Goal: Contribute content

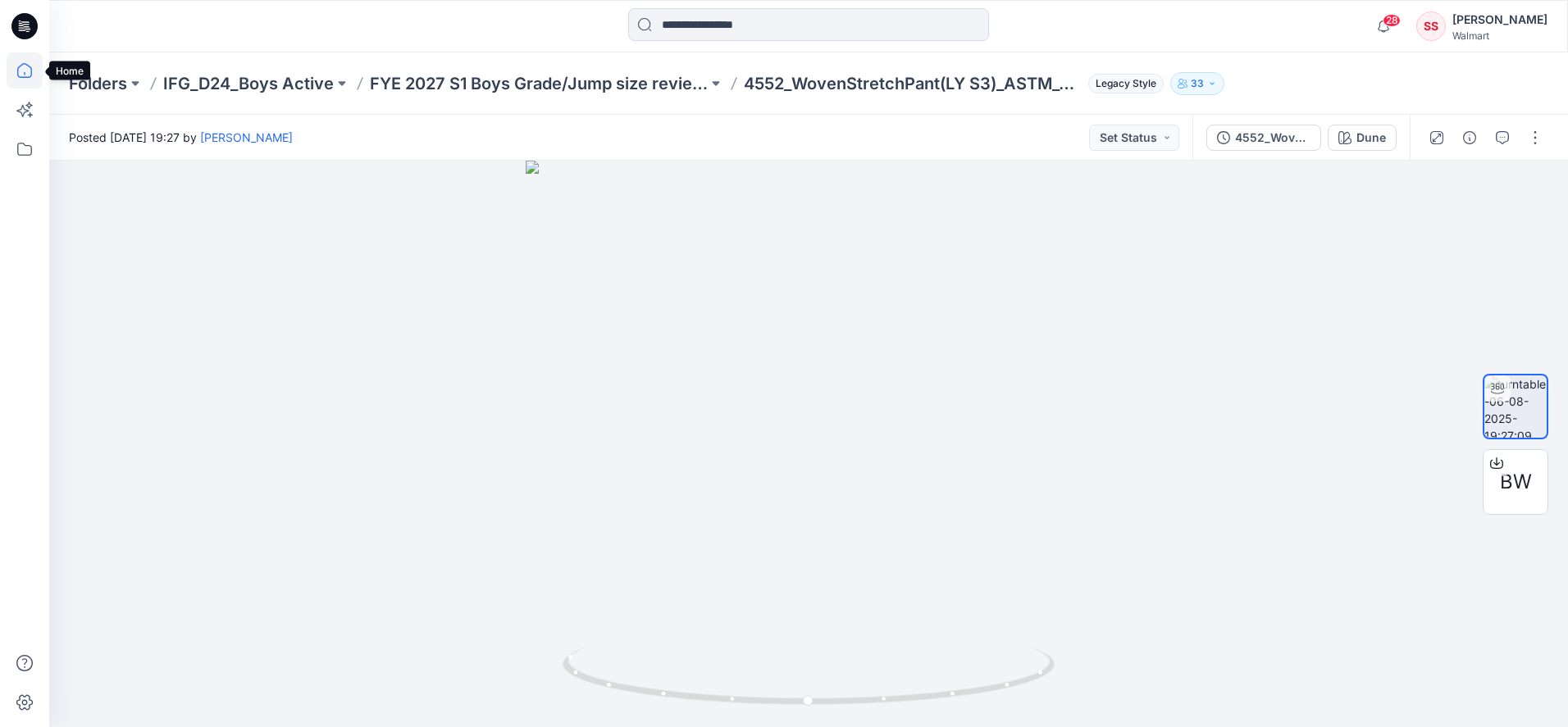
click at [27, 75] on icon at bounding box center [24, 70] width 36 height 36
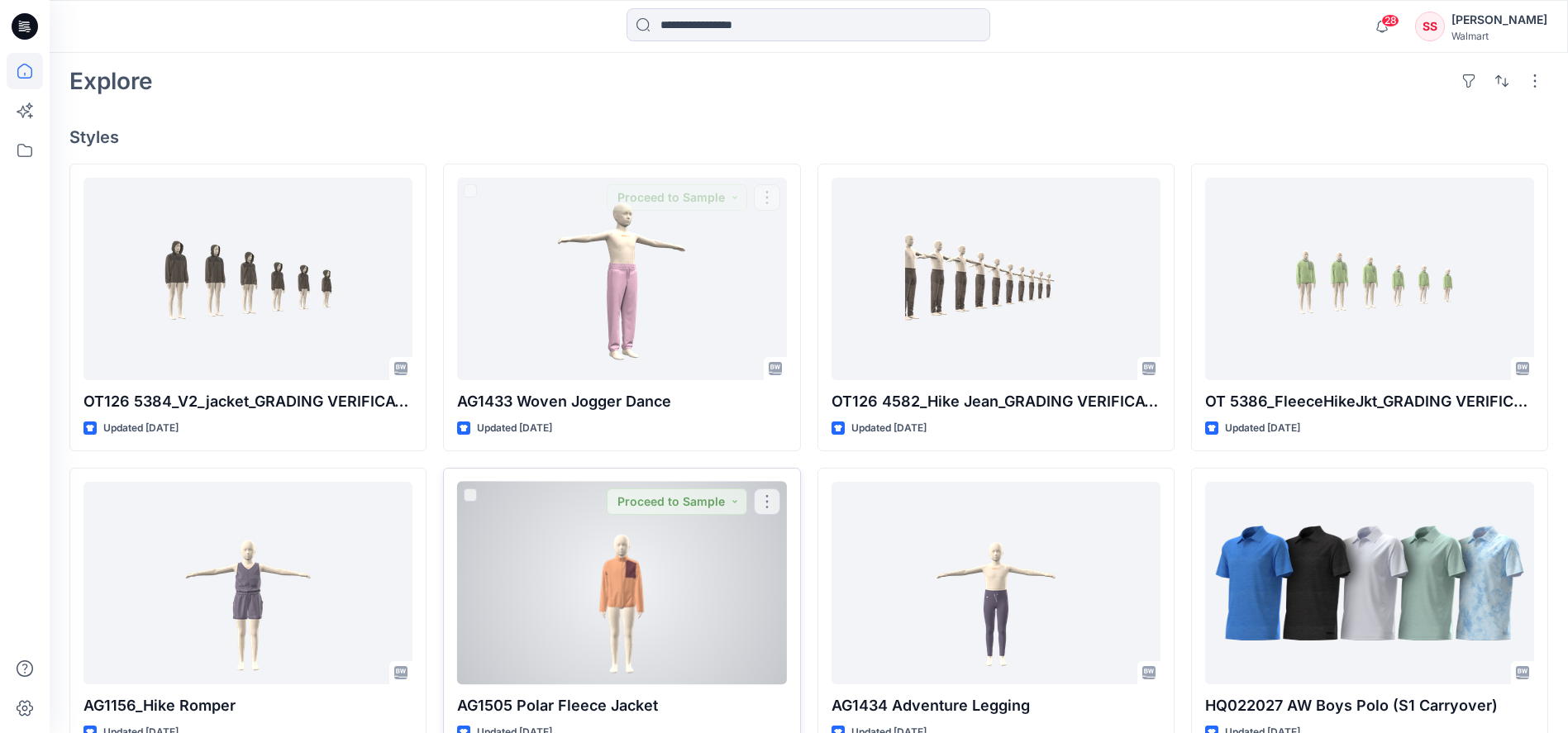
scroll to position [556, 0]
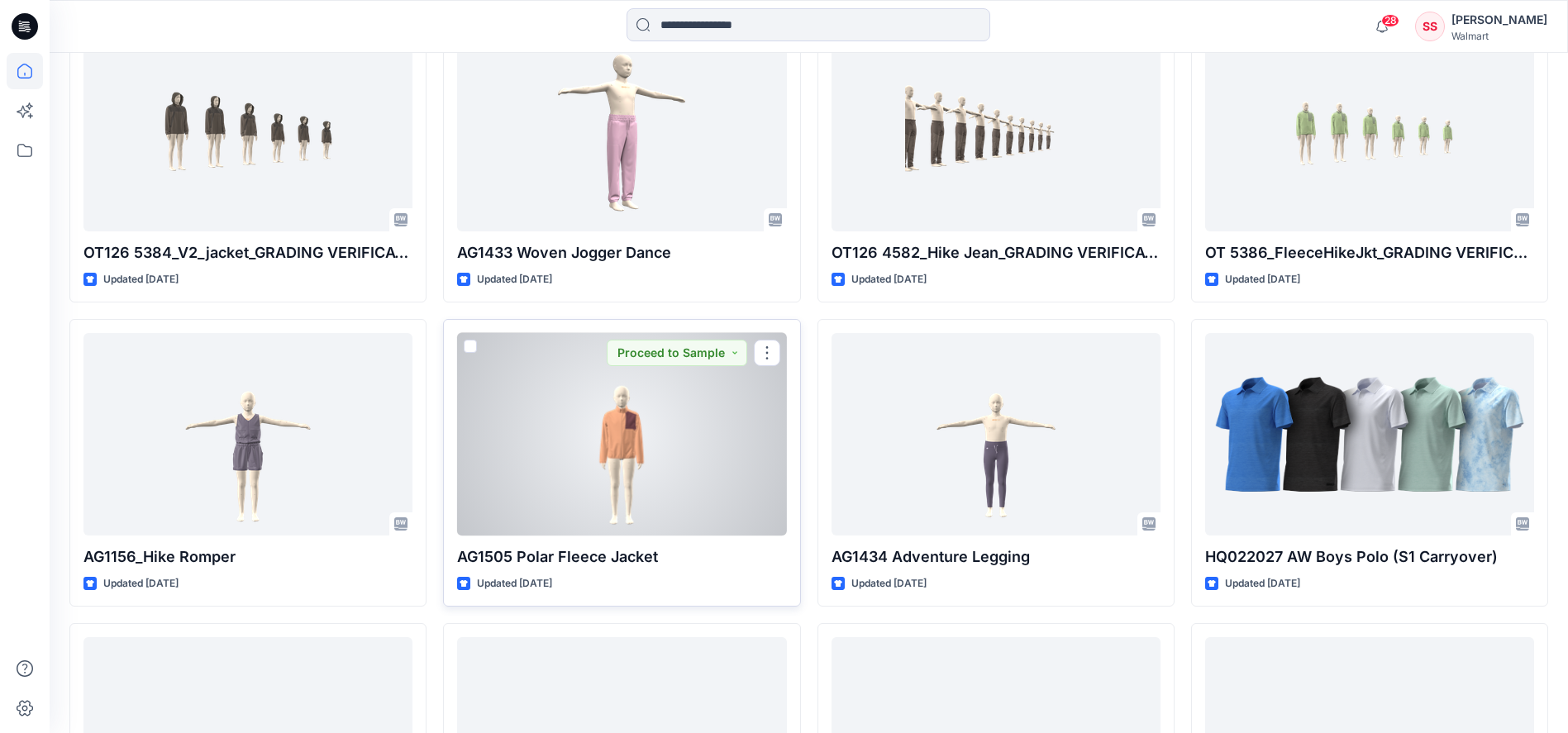
click at [522, 455] on div at bounding box center [621, 435] width 328 height 203
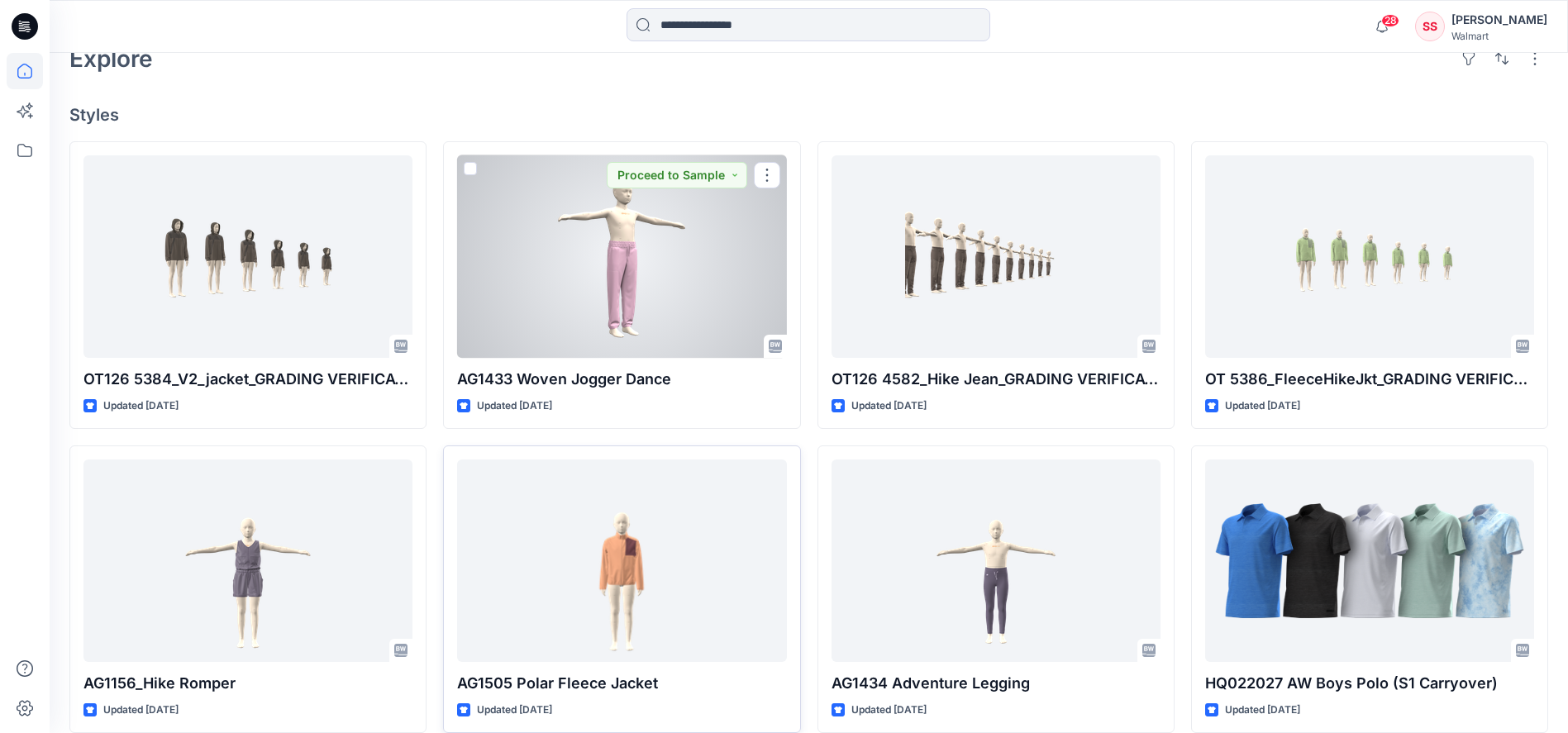
scroll to position [530, 0]
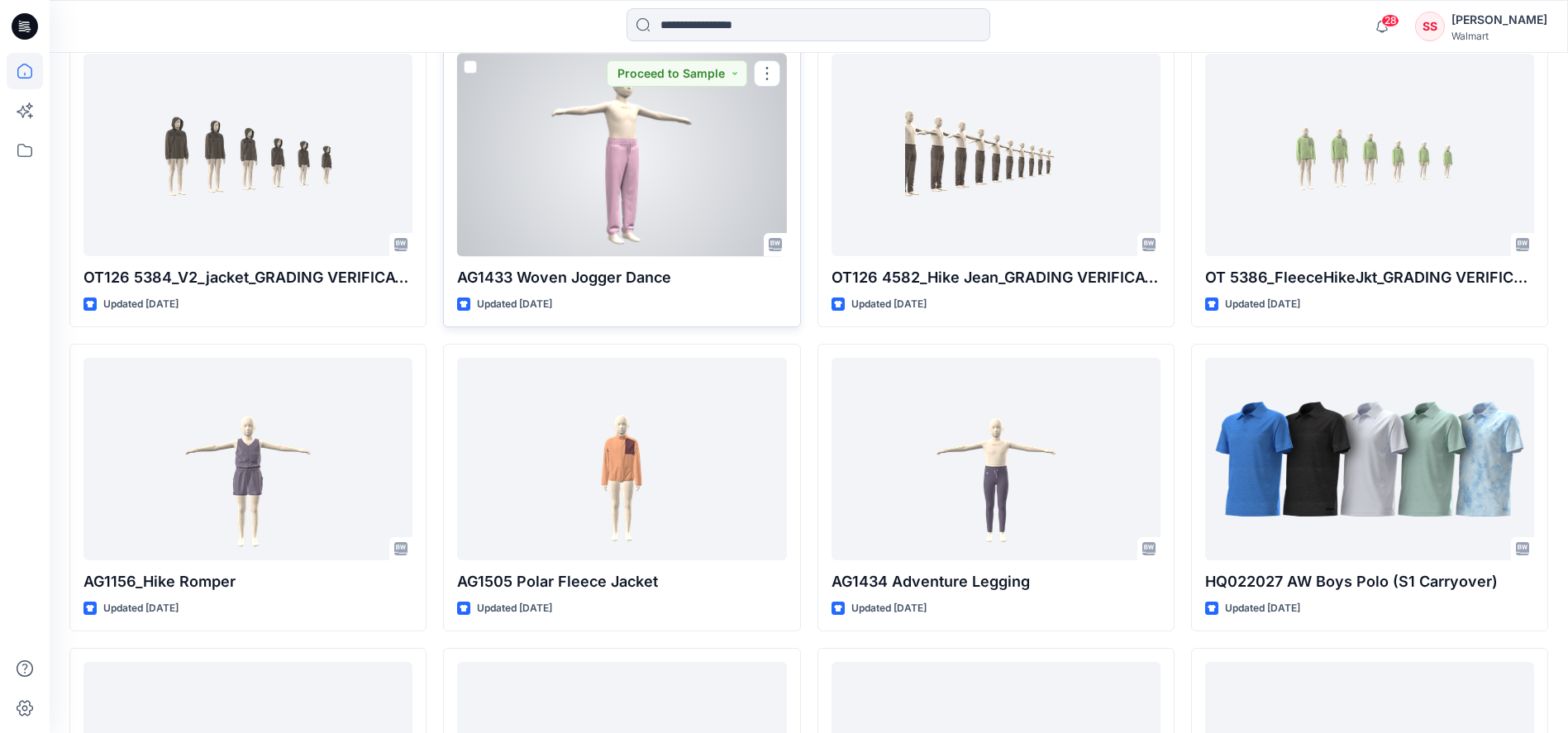
click at [646, 170] on div at bounding box center [621, 155] width 328 height 203
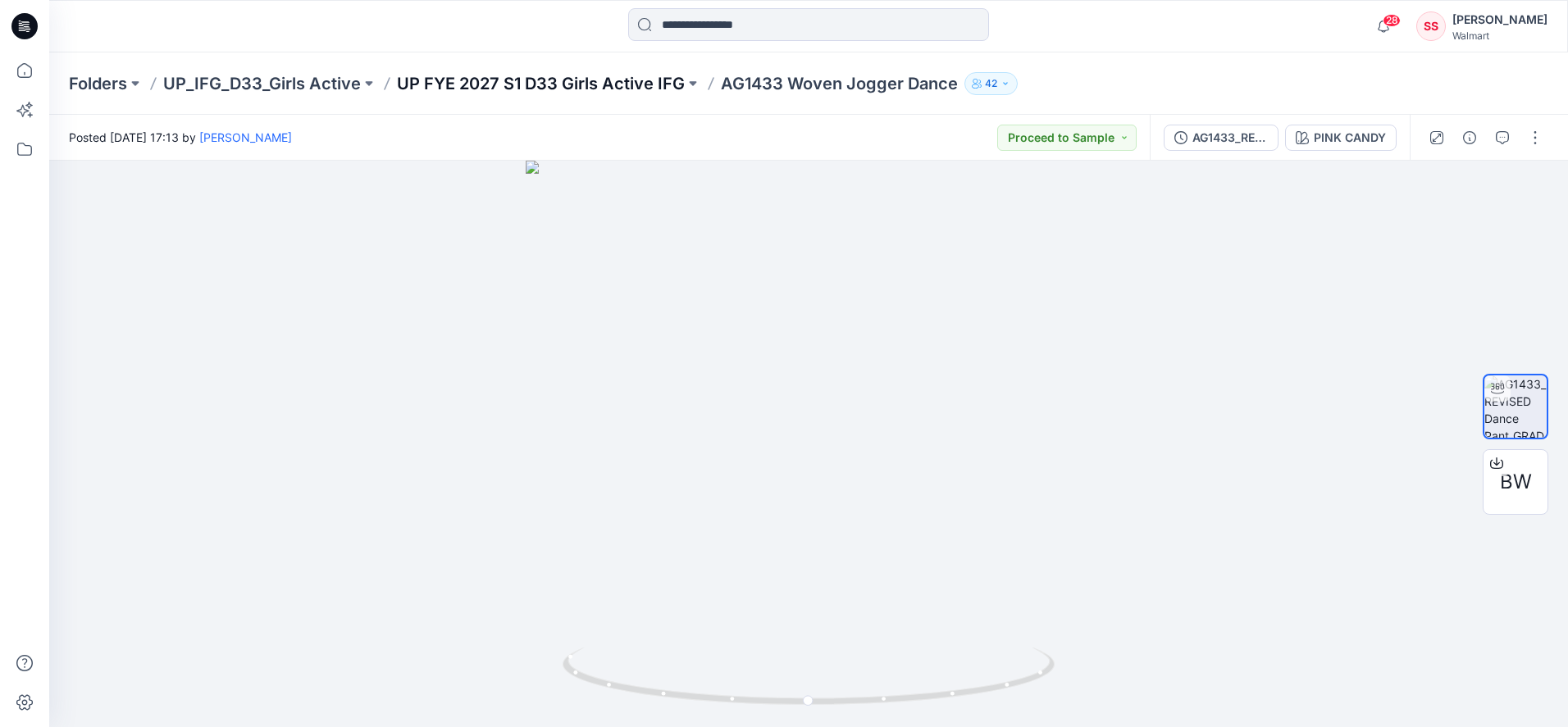
click at [599, 85] on p "UP FYE 2027 S1 D33 Girls Active IFG" at bounding box center [541, 84] width 288 height 23
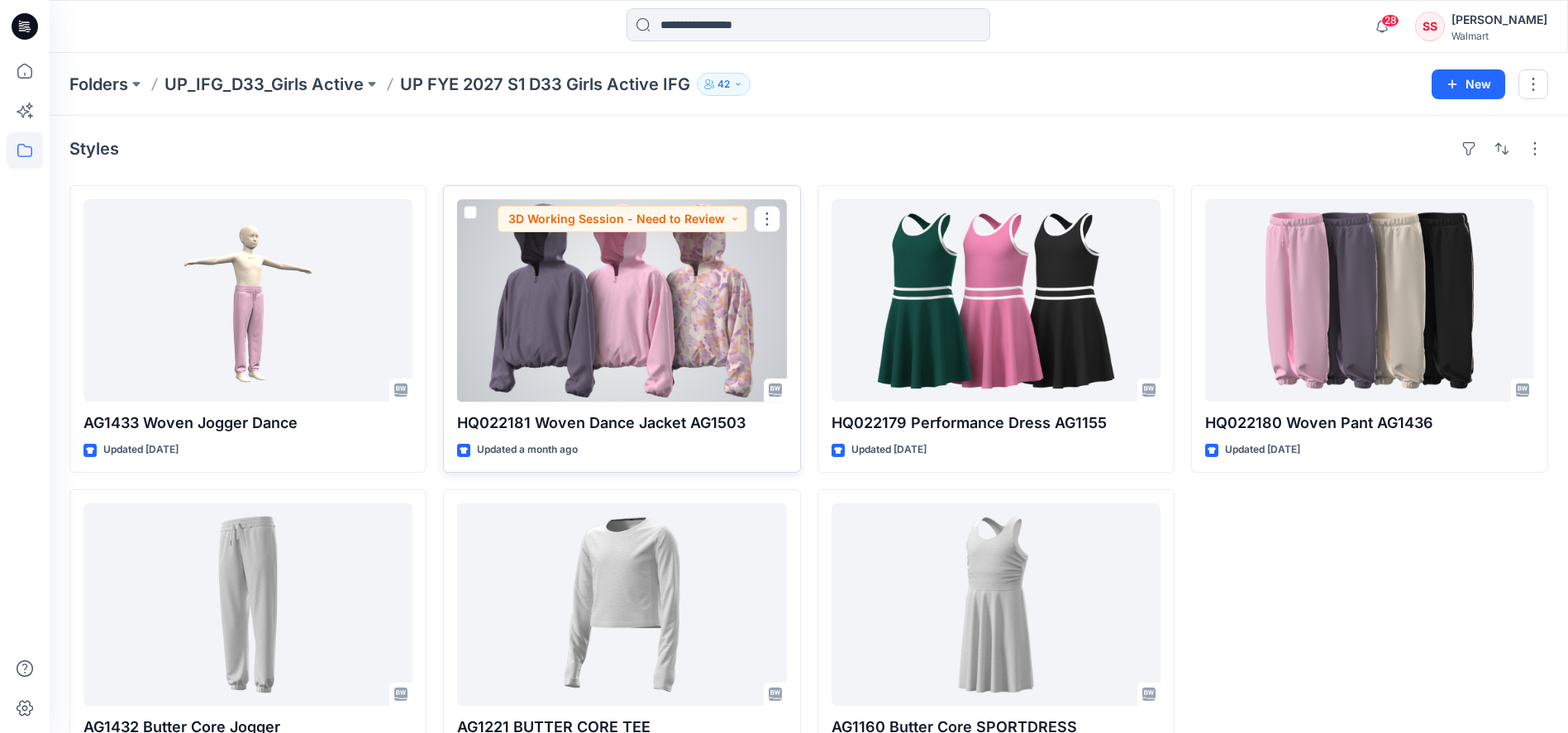
click at [628, 347] on div at bounding box center [621, 300] width 328 height 203
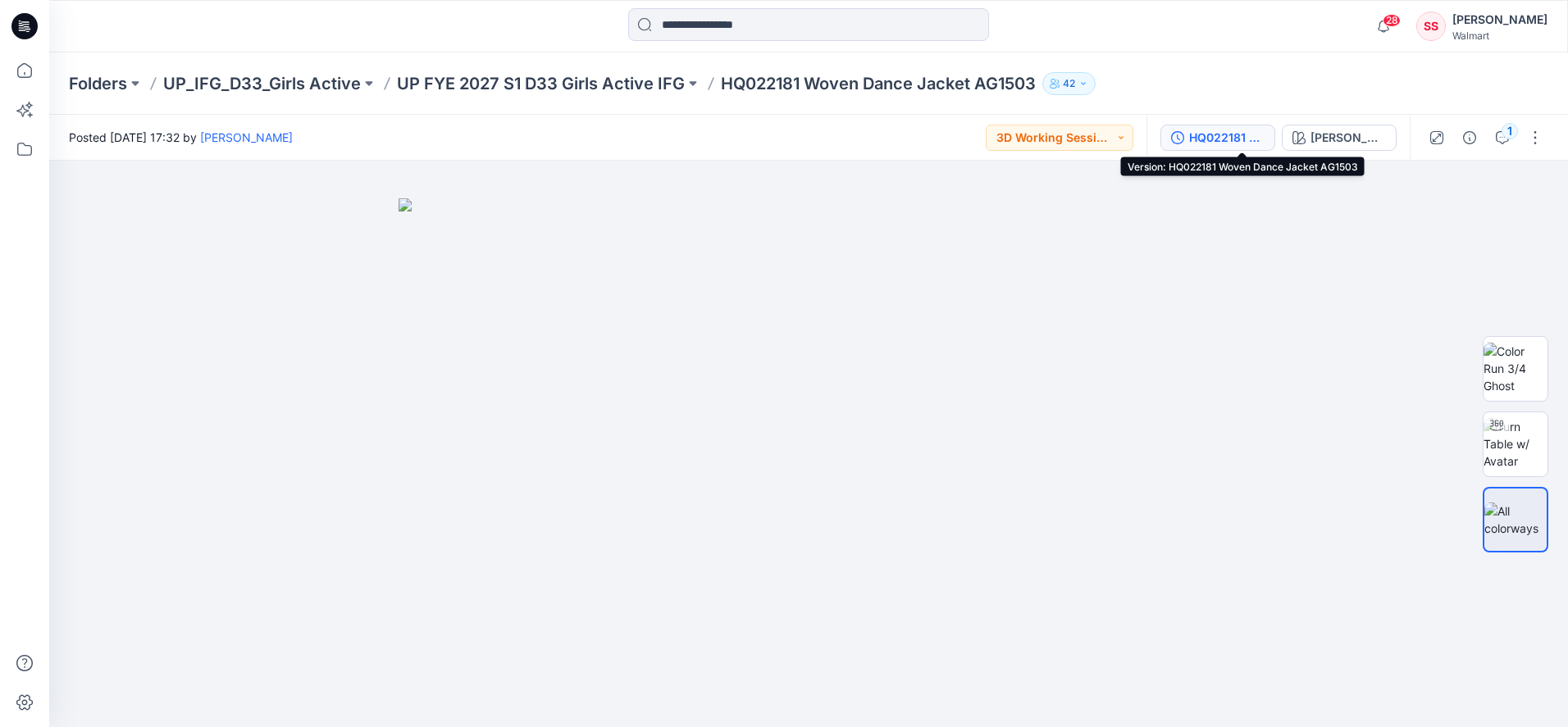
click at [1256, 137] on div "HQ022181 Woven Dance Jacket AG1503" at bounding box center [1228, 137] width 75 height 18
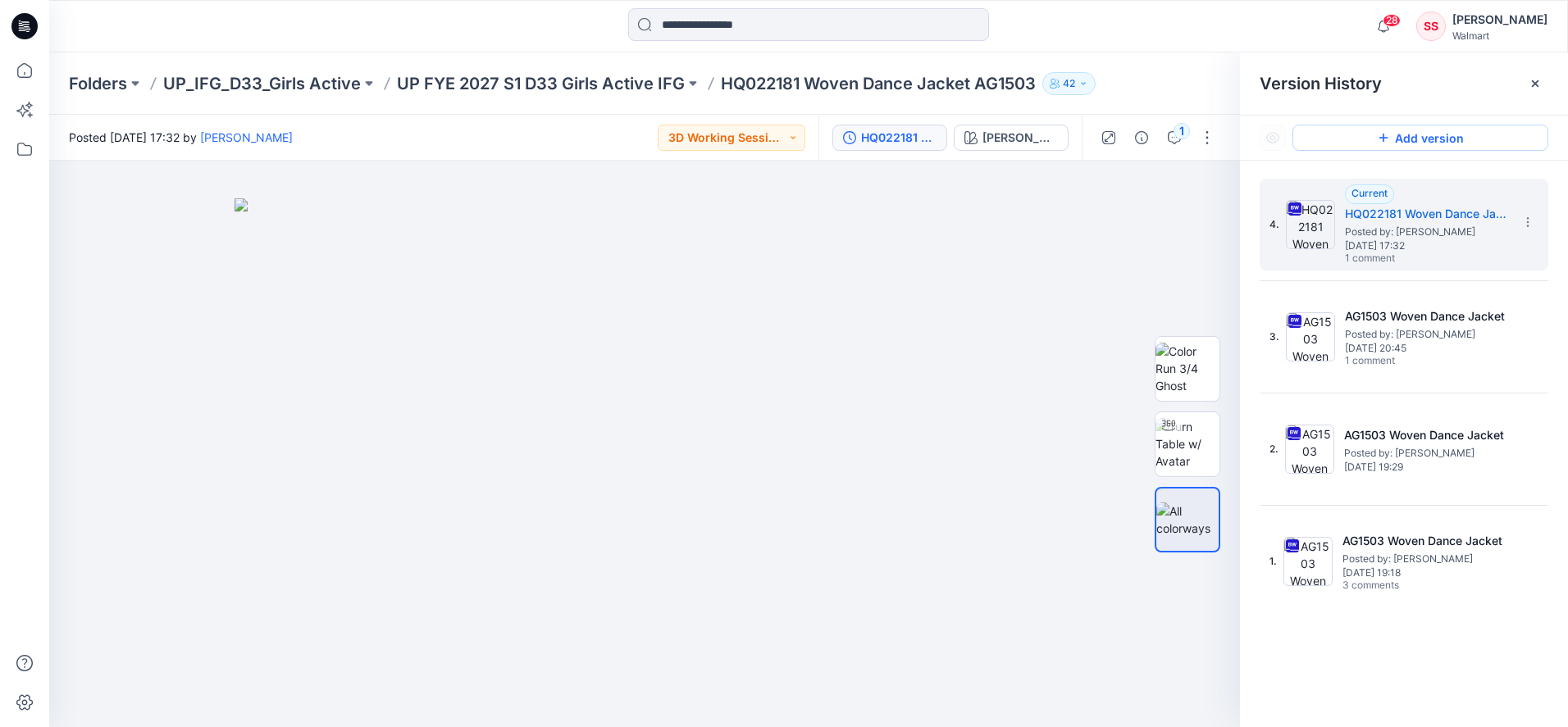
click at [1416, 137] on button "Add version" at bounding box center [1420, 137] width 256 height 26
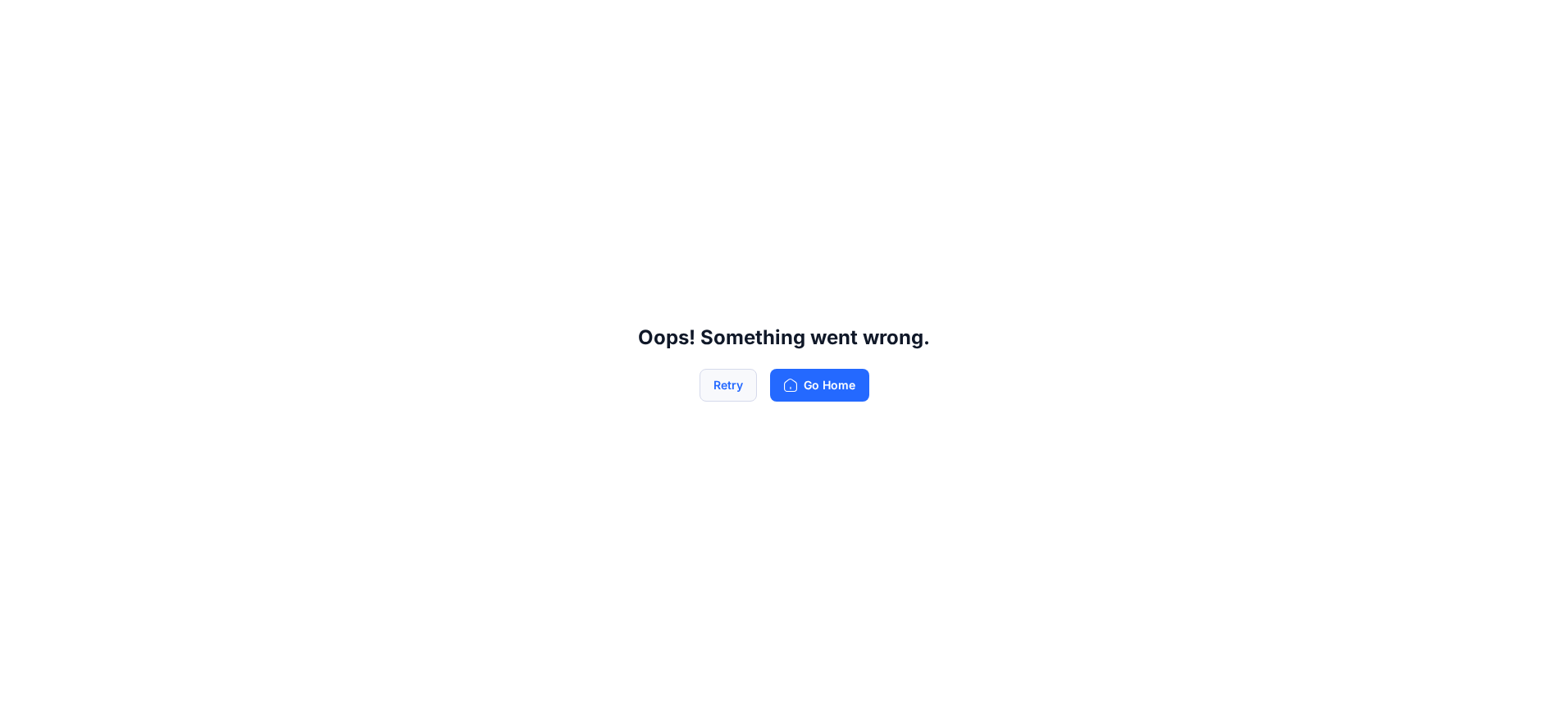
click at [720, 384] on button "Retry" at bounding box center [727, 386] width 57 height 33
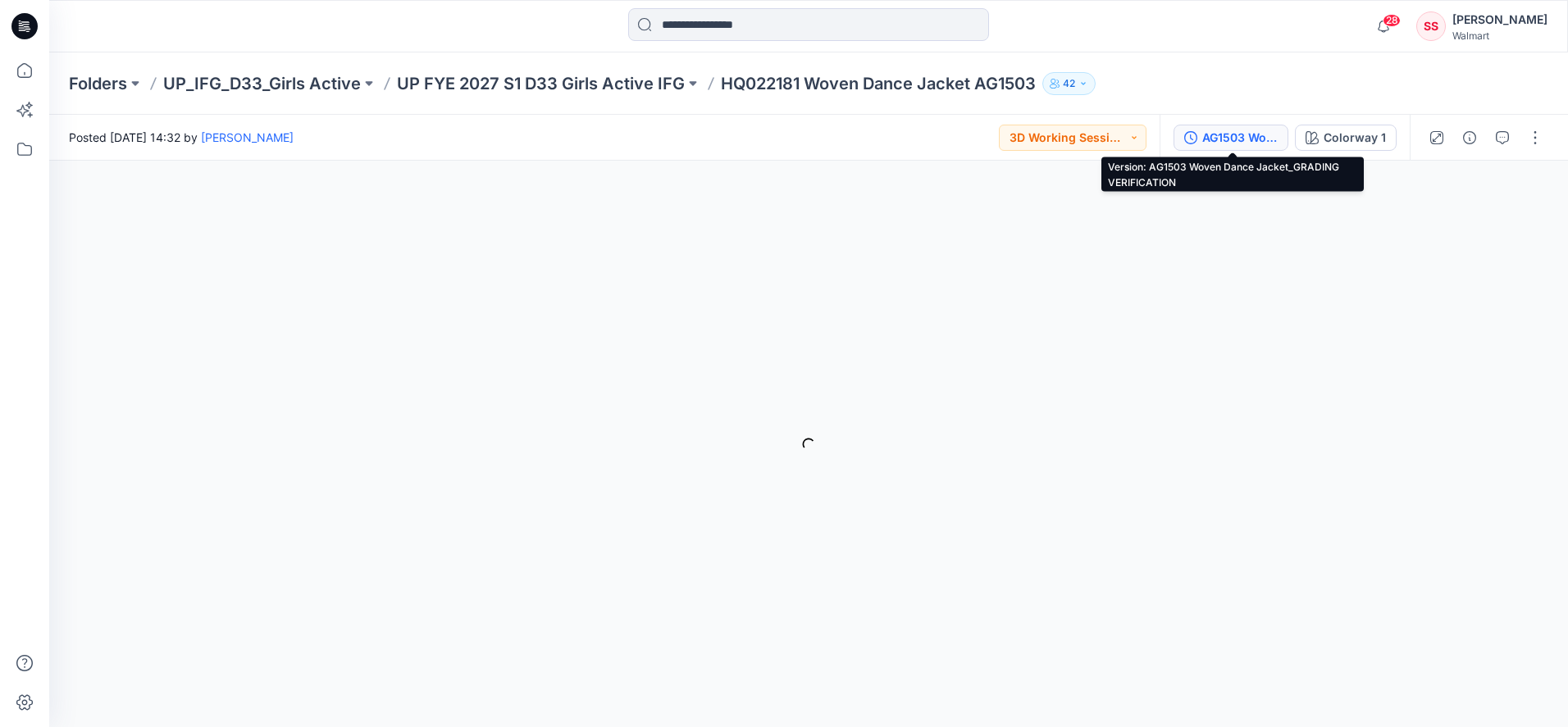
click at [1264, 132] on div "AG1503 Woven Dance Jacket_GRADING VERIFICATION" at bounding box center [1240, 137] width 75 height 18
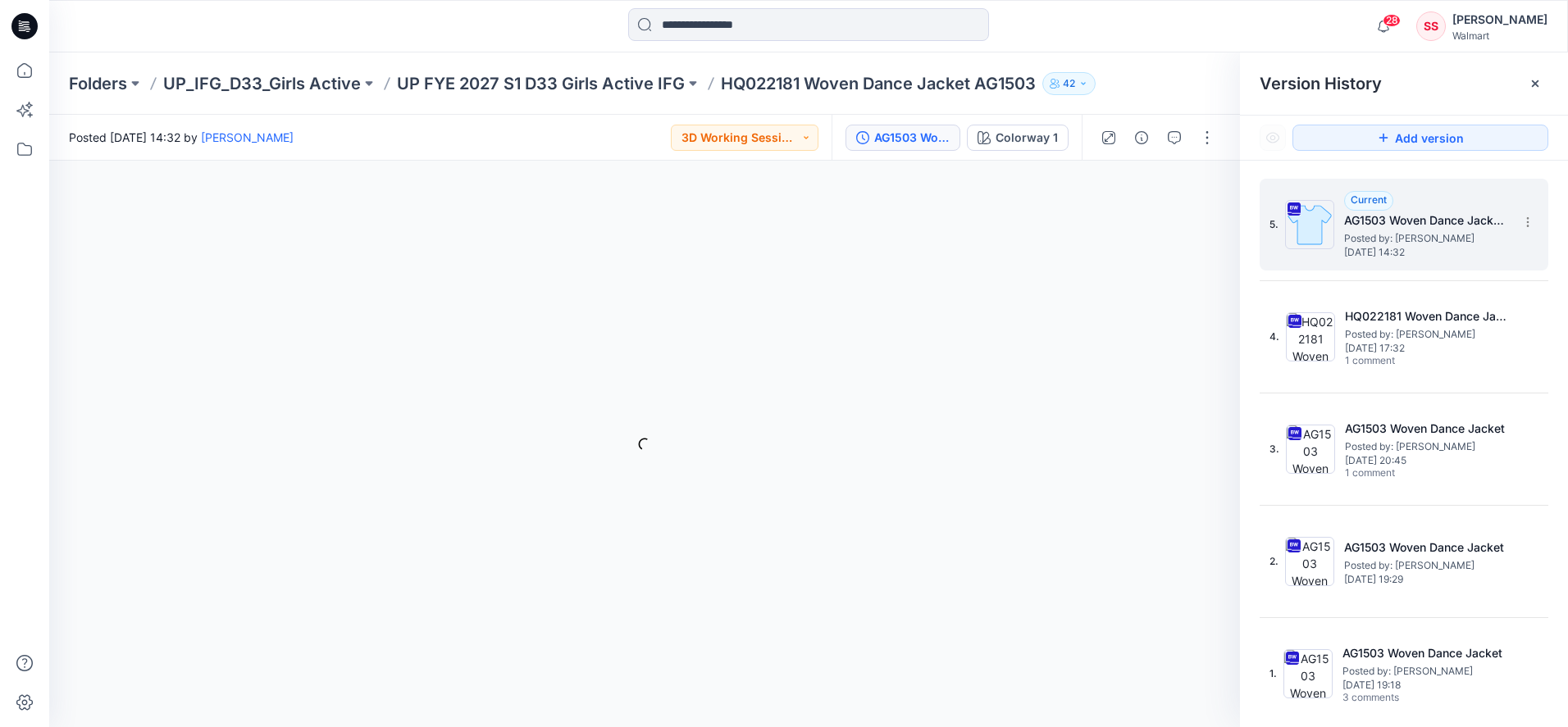
click at [1433, 229] on h5 "AG1503 Woven Dance Jacket_GRADING VERIFICATION" at bounding box center [1427, 220] width 164 height 19
click at [1432, 219] on h5 "AG1503 Woven Dance Jacket_GRADING VERIFICATION" at bounding box center [1427, 220] width 164 height 19
click at [1524, 218] on icon at bounding box center [1528, 222] width 14 height 14
click at [1422, 213] on h5 "AG1503 Woven Dance Jacket_GRADING VERIFICATION" at bounding box center [1427, 220] width 164 height 19
click at [887, 435] on div "Colorway 1 Loading... Material Properties Loading..." at bounding box center [644, 444] width 1191 height 567
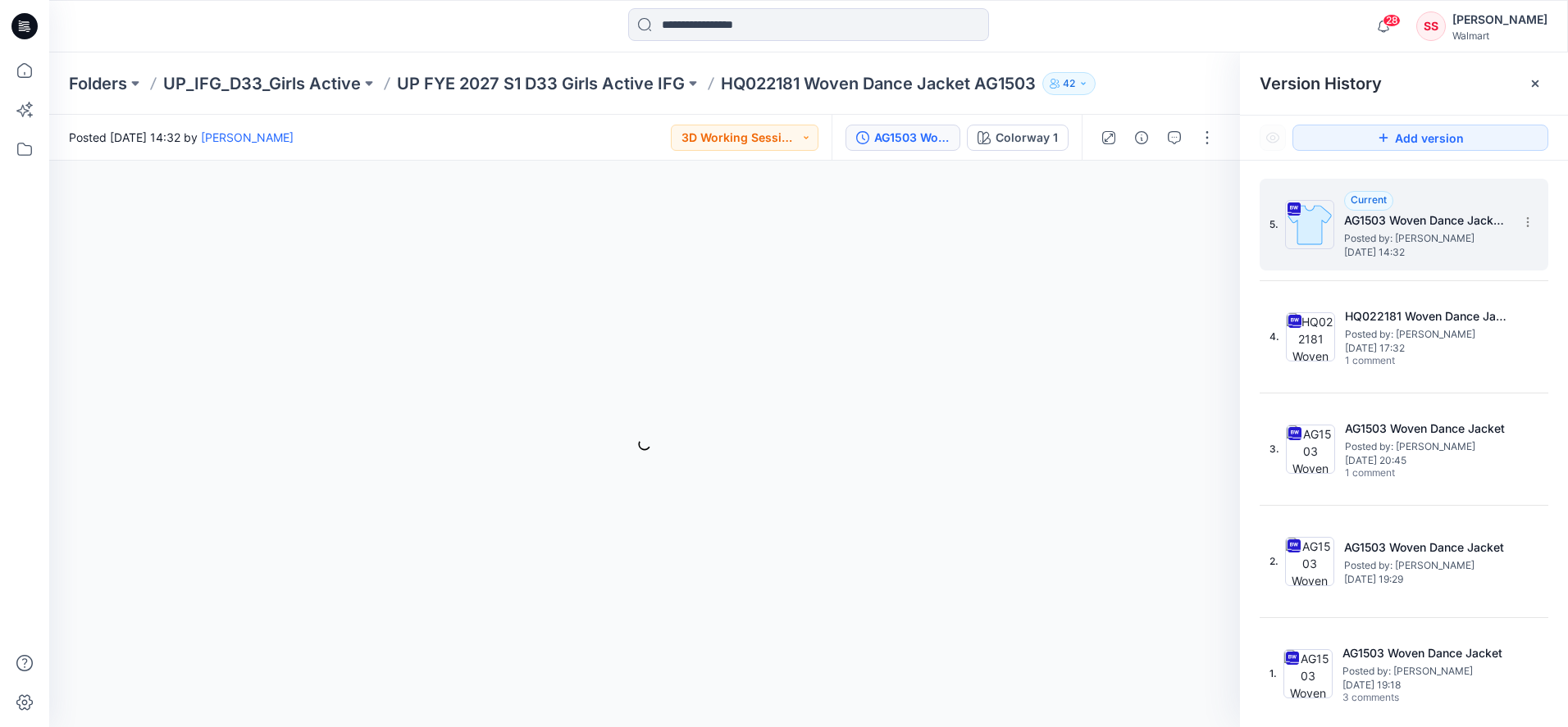
click at [1386, 230] on span "Posted by: [PERSON_NAME]" at bounding box center [1427, 238] width 164 height 16
click at [1383, 223] on h5 "AG1503 Woven Dance Jacket_GRADING VERIFICATION" at bounding box center [1427, 220] width 164 height 19
click at [1208, 133] on button "button" at bounding box center [1207, 137] width 26 height 26
click at [1103, 219] on p "Edit" at bounding box center [1102, 221] width 20 height 17
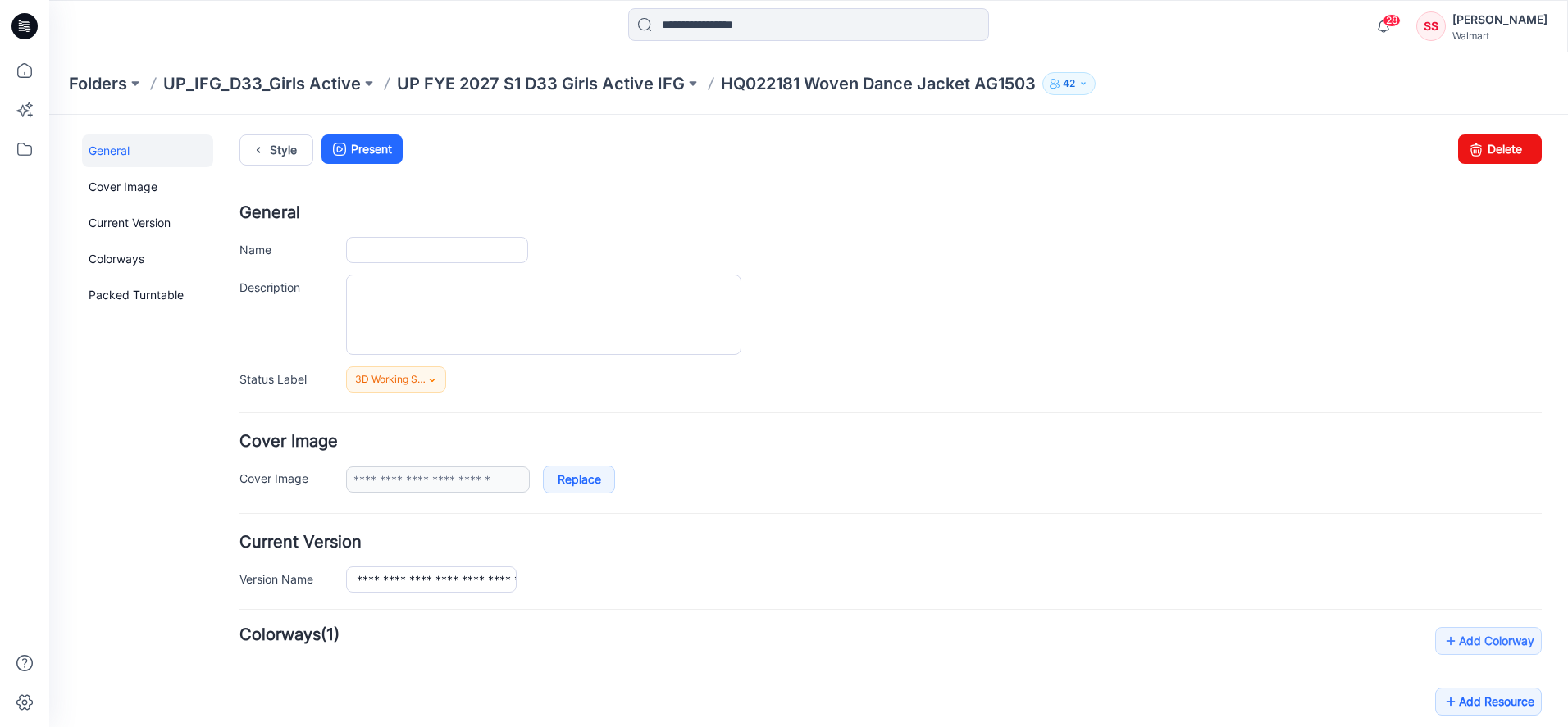
type input "**********"
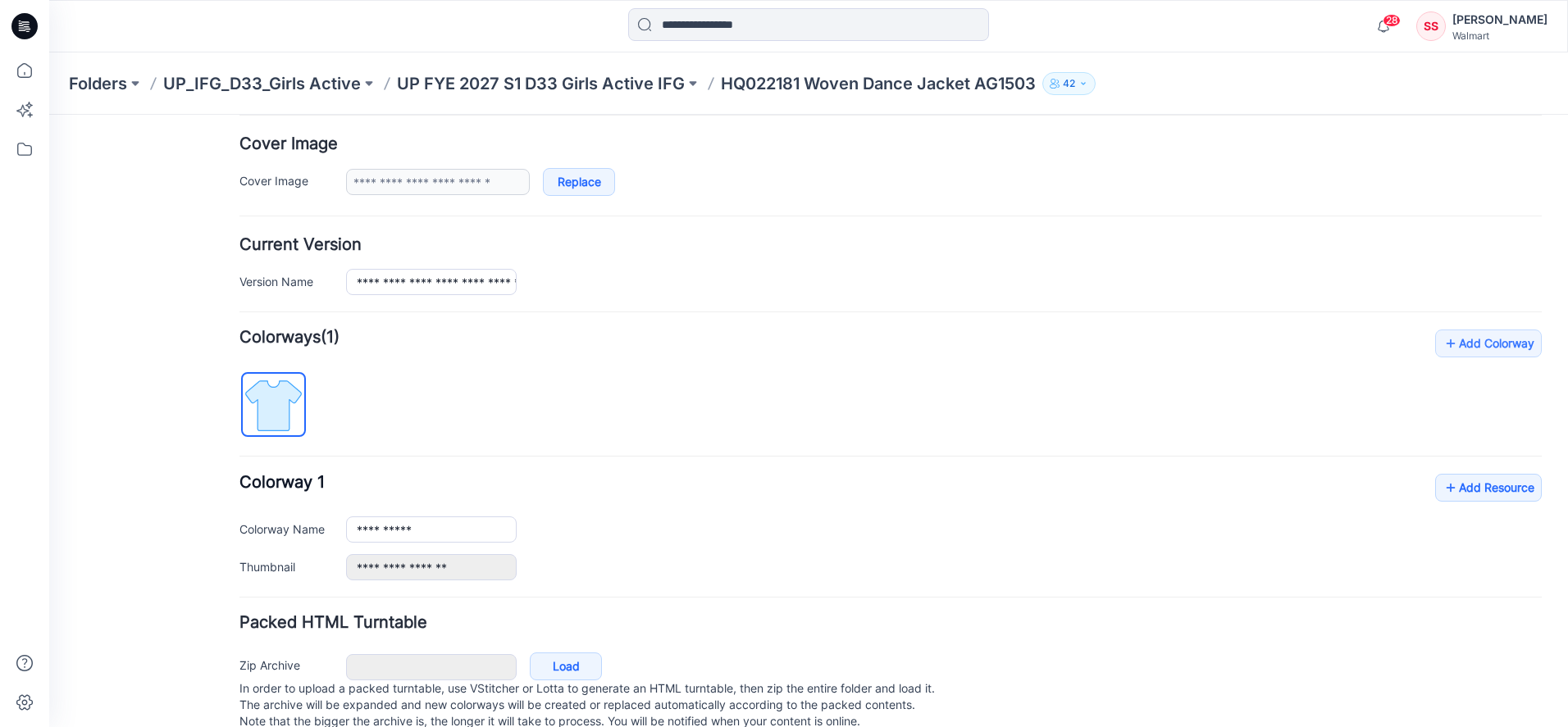
scroll to position [339, 0]
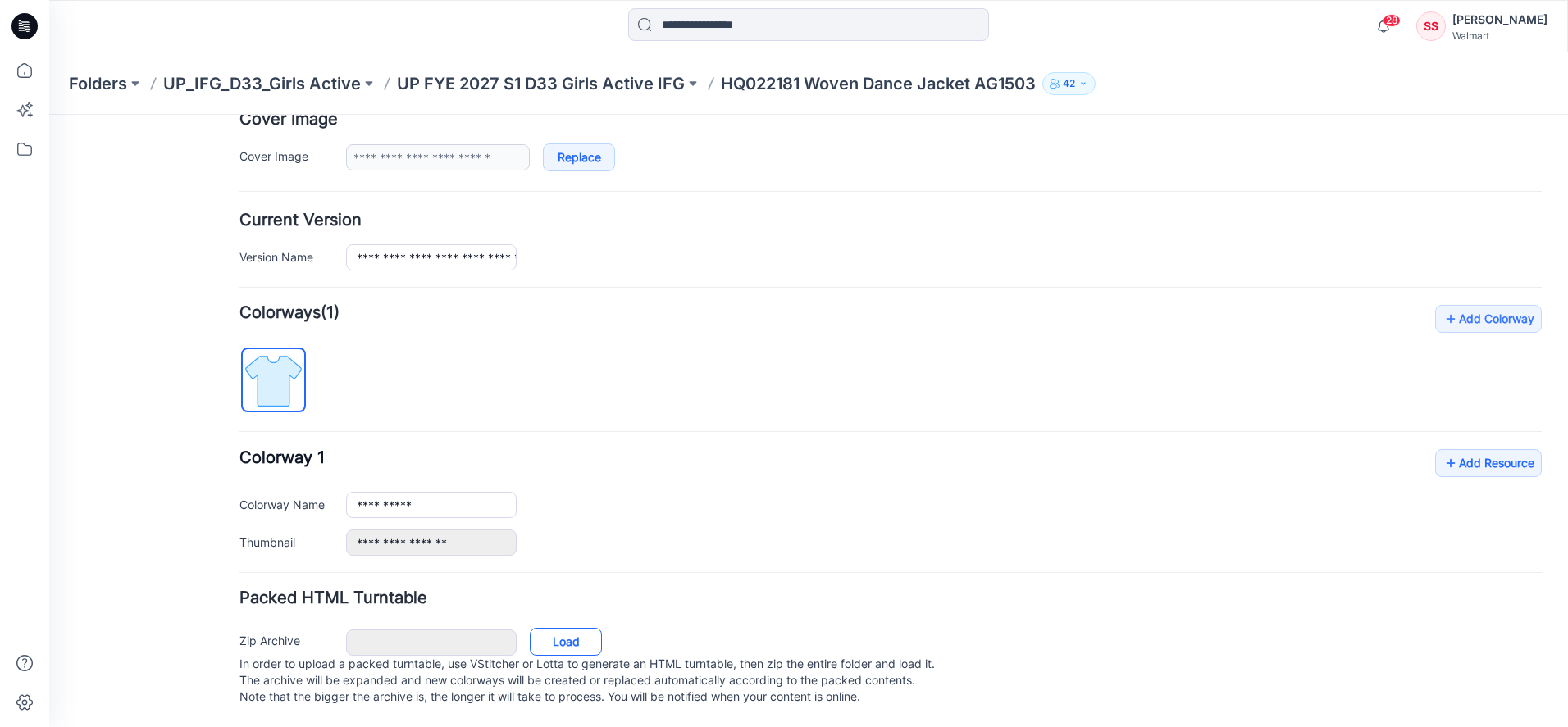
click at [569, 629] on link "Load" at bounding box center [566, 642] width 73 height 28
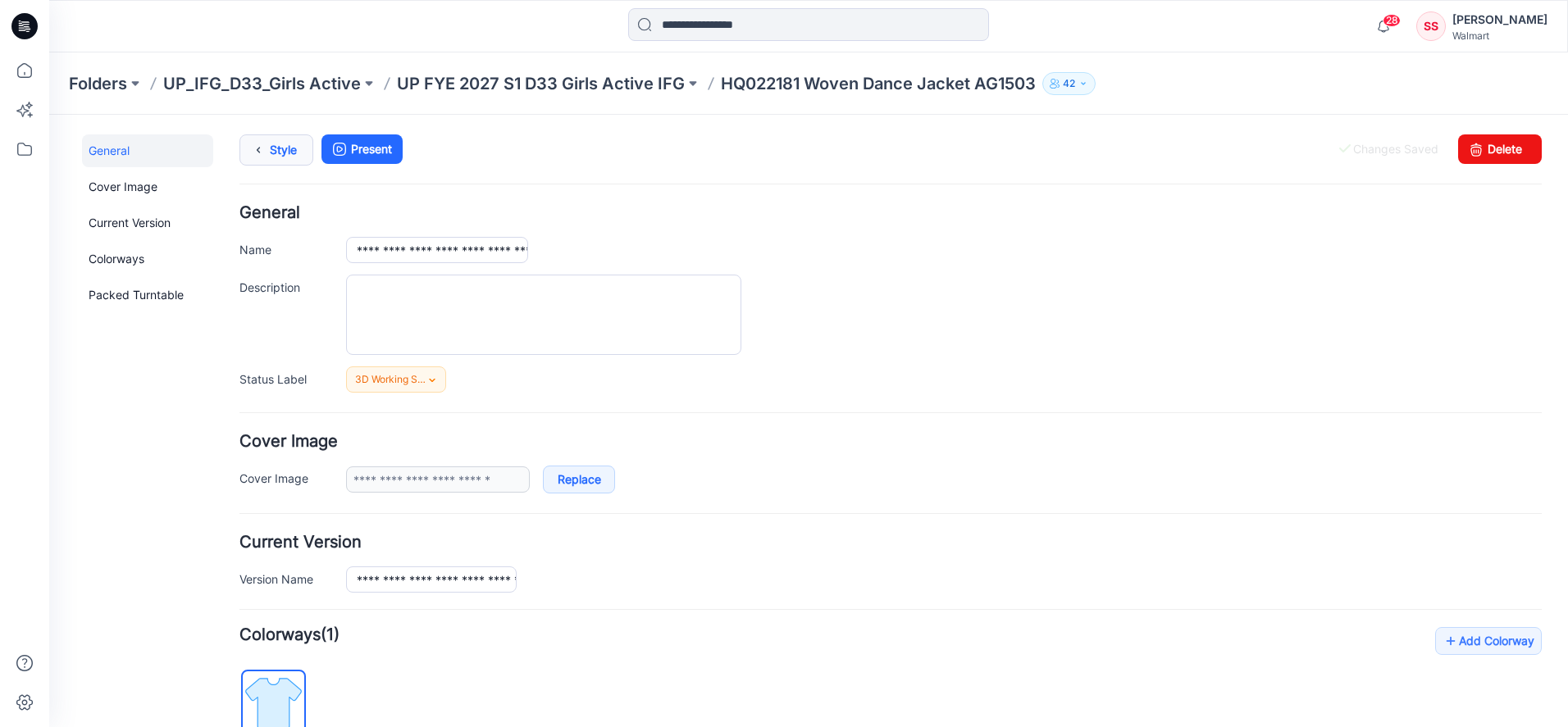
click at [292, 144] on link "Style" at bounding box center [277, 150] width 74 height 31
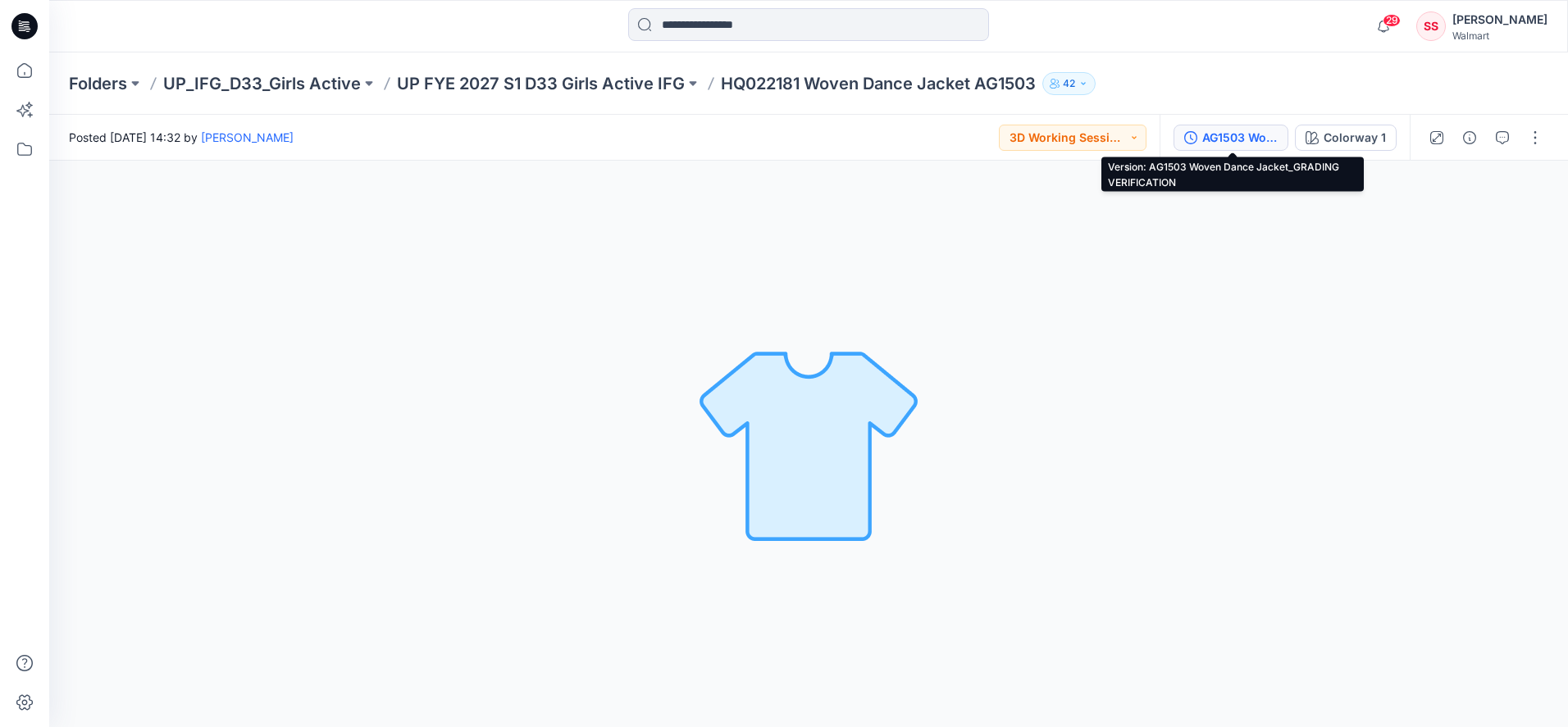
click at [1228, 132] on div "AG1503 Woven Dance Jacket_GRADING VERIFICATION" at bounding box center [1240, 137] width 75 height 18
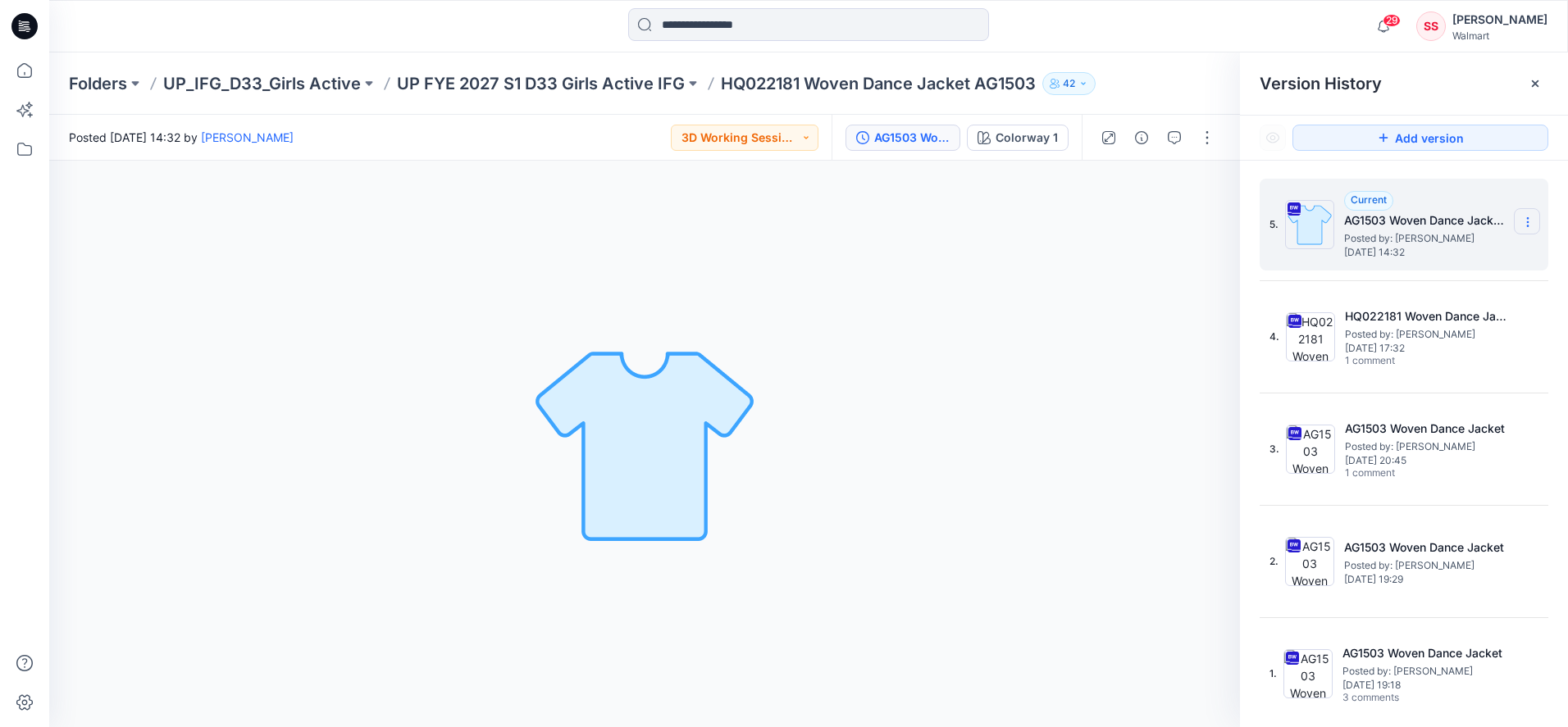
click at [1524, 221] on icon at bounding box center [1528, 222] width 14 height 14
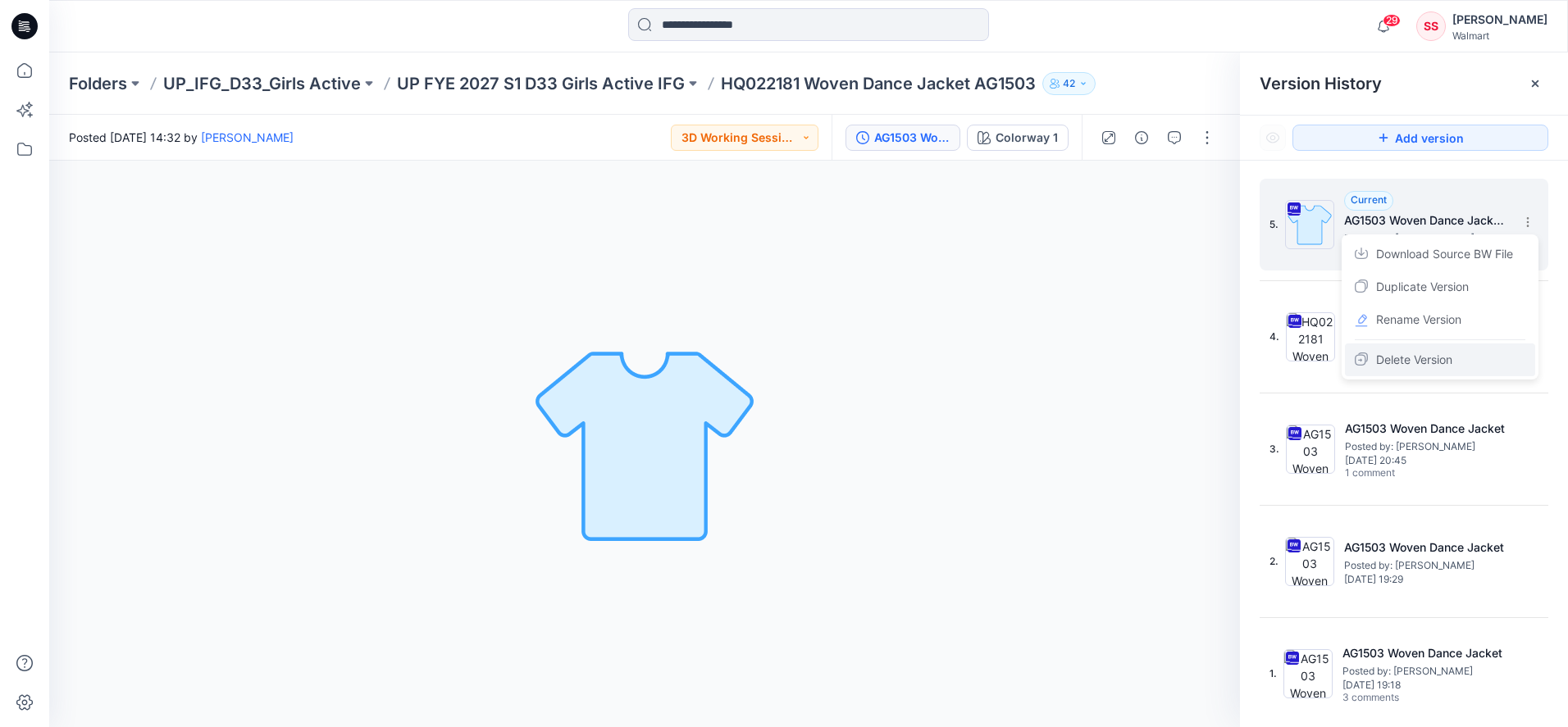
click at [1410, 356] on span "Delete Version" at bounding box center [1414, 360] width 76 height 19
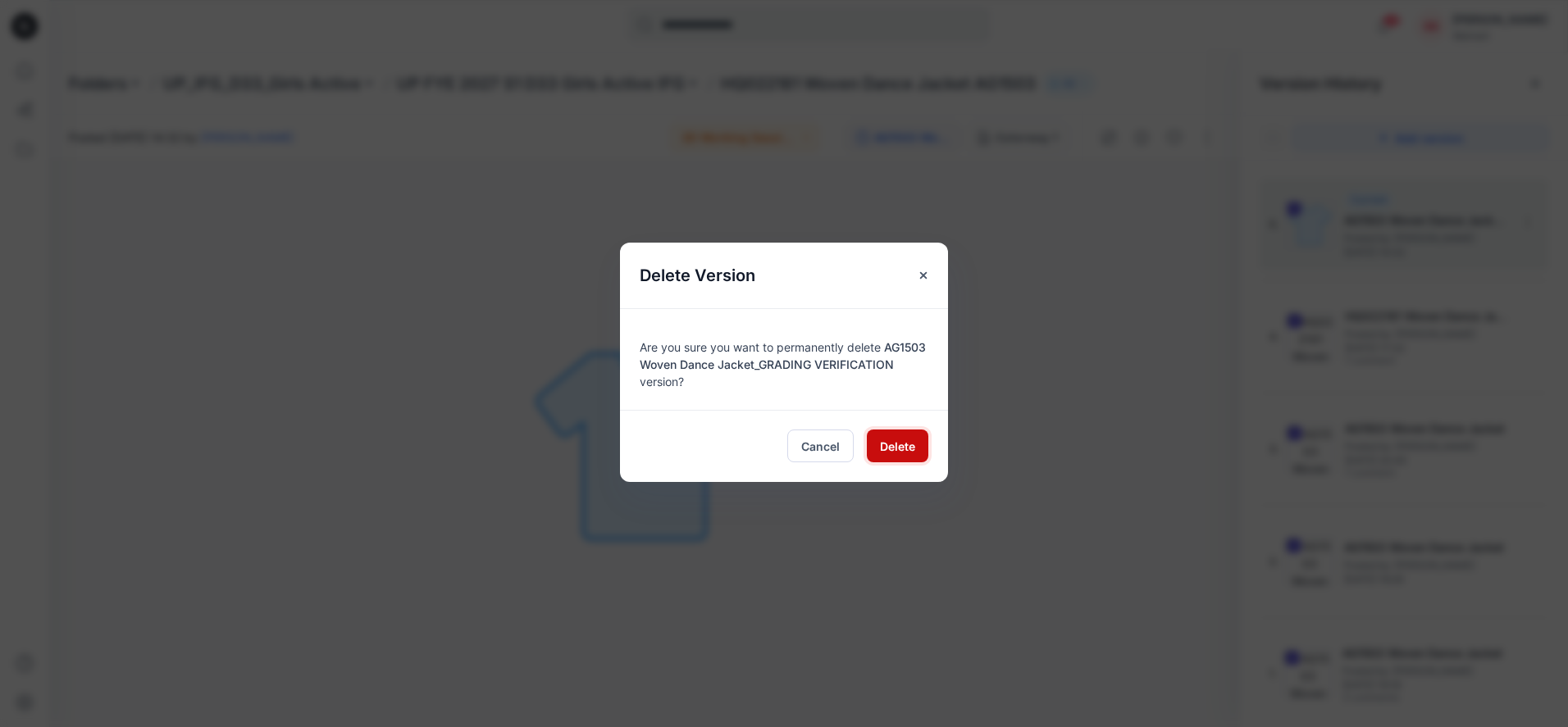
click at [897, 443] on span "Delete" at bounding box center [898, 447] width 35 height 17
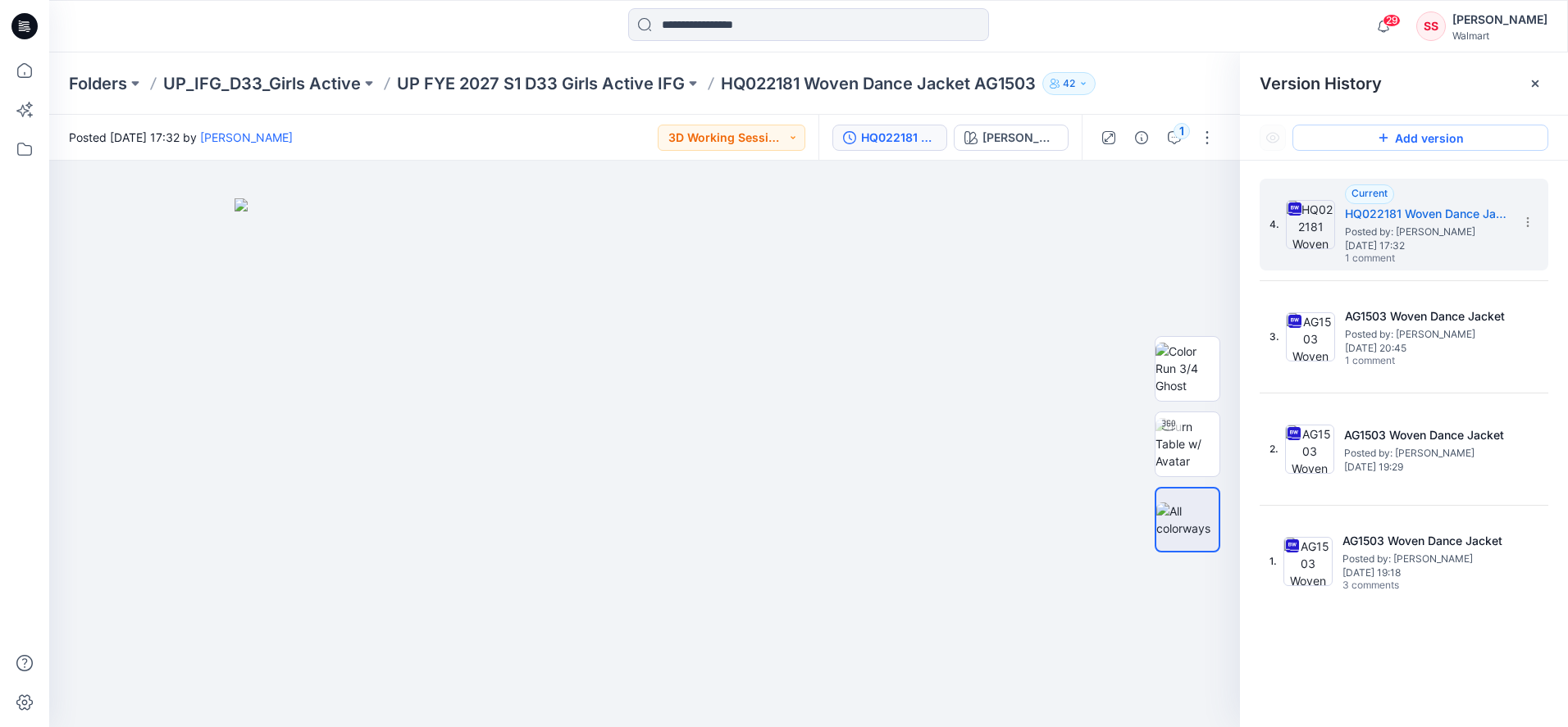
click at [1425, 134] on button "Add version" at bounding box center [1420, 137] width 256 height 26
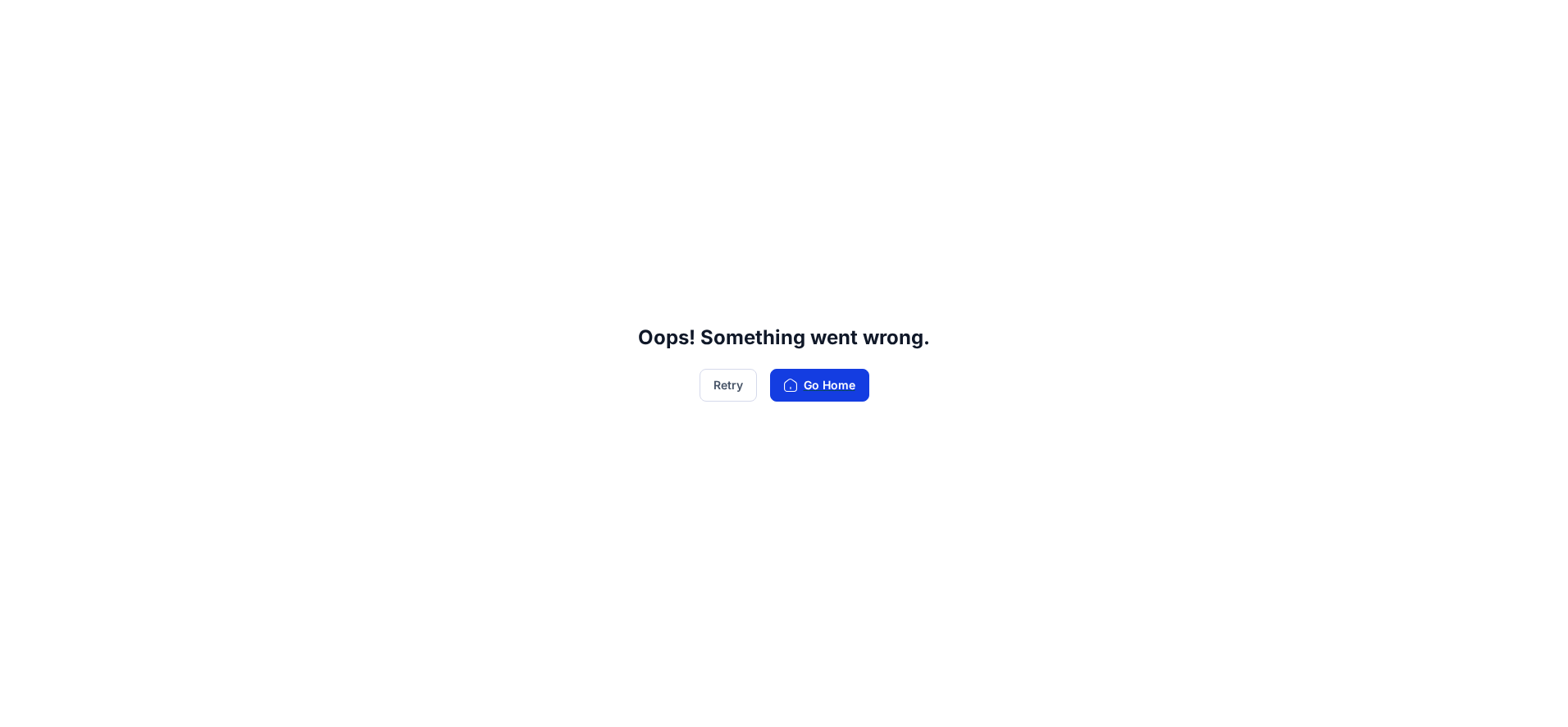
click at [798, 380] on button "Go Home" at bounding box center [819, 386] width 100 height 33
click at [832, 379] on button "Go Home" at bounding box center [819, 386] width 100 height 33
click at [715, 377] on button "Retry" at bounding box center [727, 386] width 57 height 33
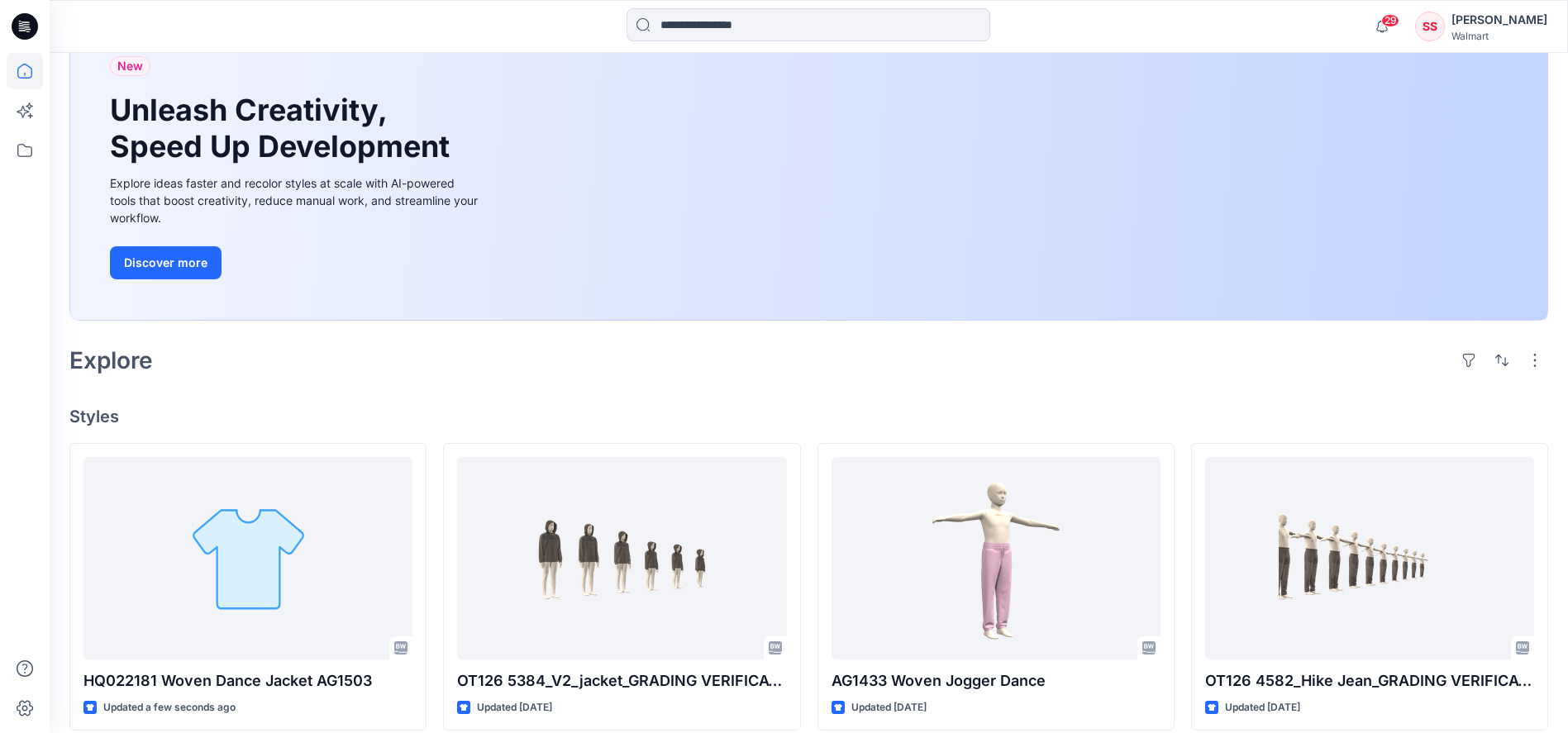
scroll to position [232, 0]
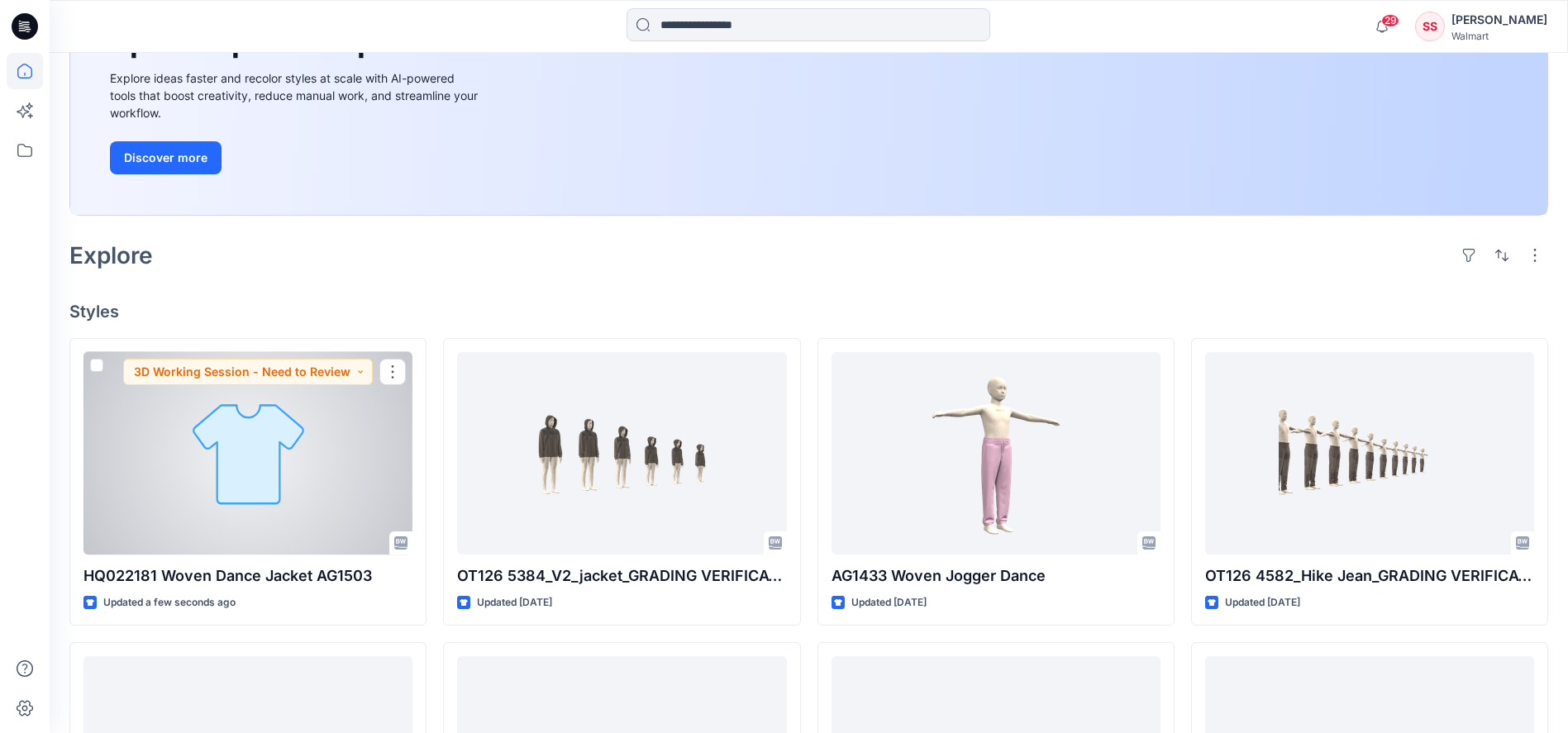
click at [310, 498] on div at bounding box center [248, 453] width 328 height 203
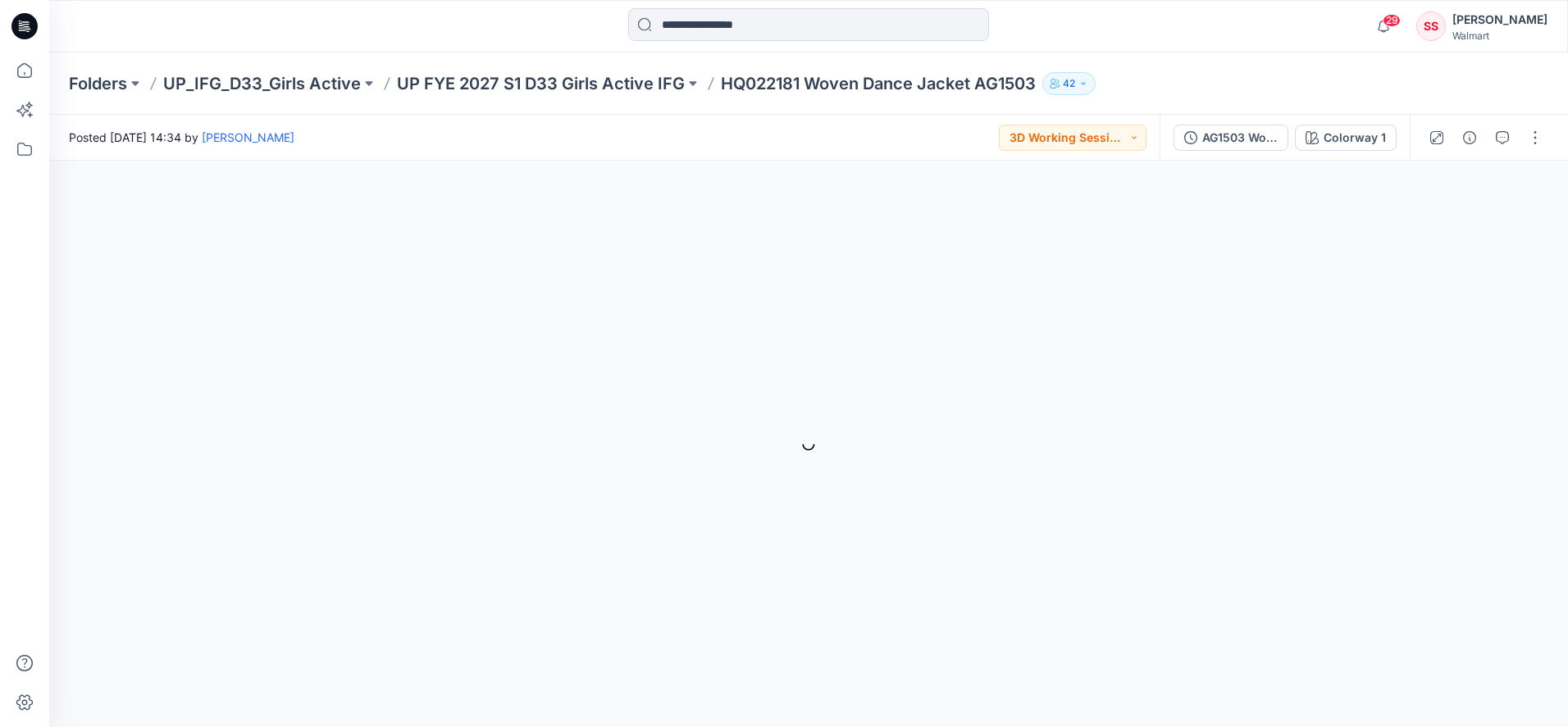
click at [1501, 32] on div "Walmart" at bounding box center [1500, 36] width 95 height 13
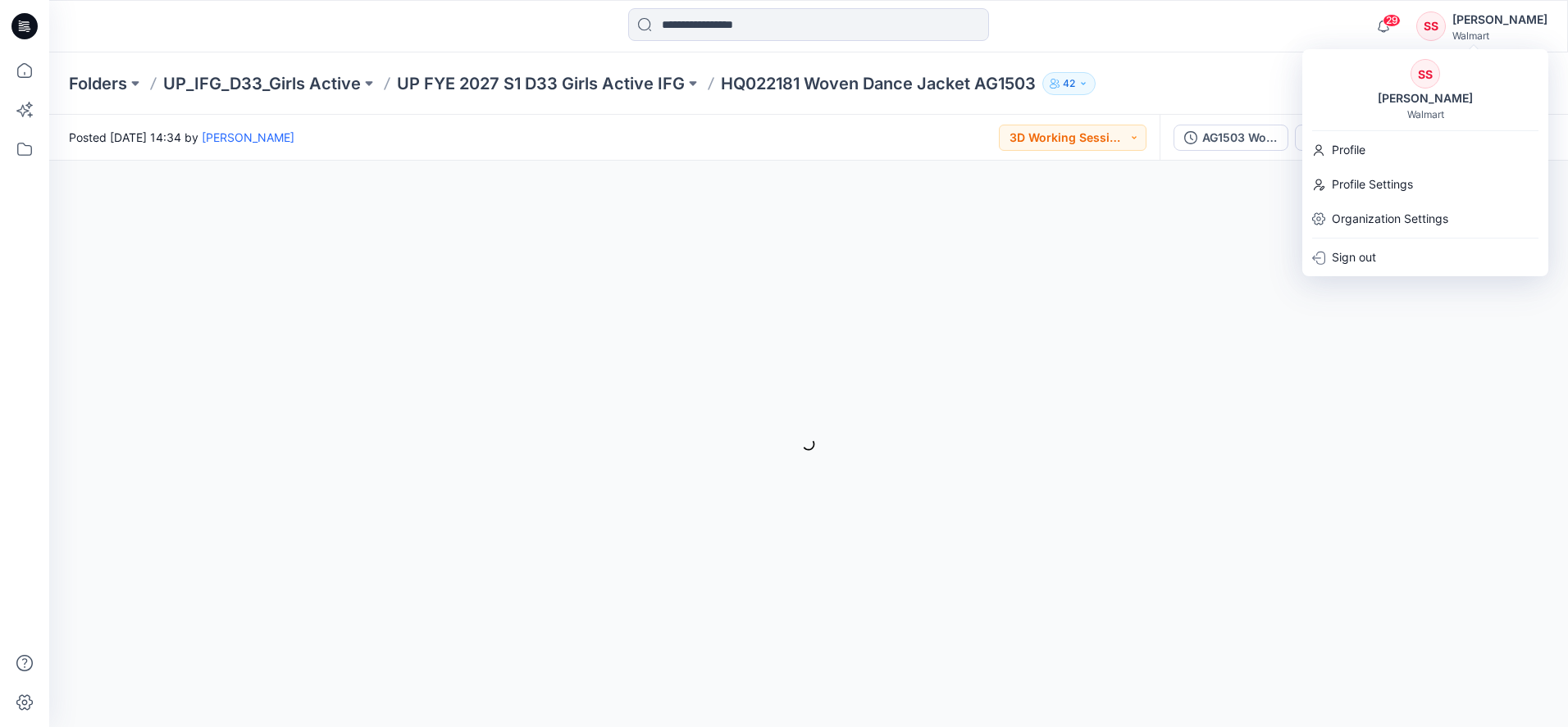
click at [1195, 362] on div "Colorway 1 Loading... Material Properties Loading..." at bounding box center [809, 444] width 1519 height 567
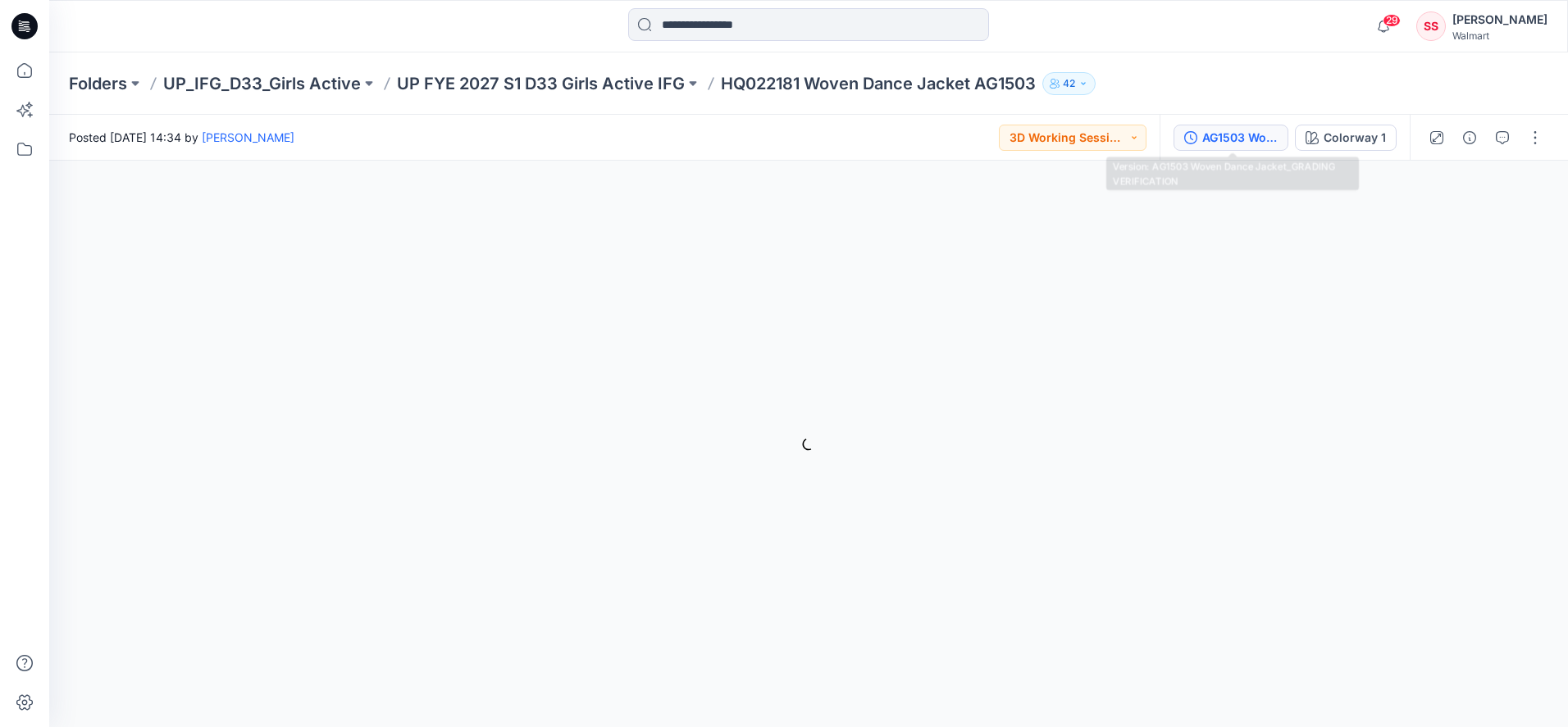
click at [1254, 141] on div "AG1503 Woven Dance Jacket_GRADING VERIFICATION" at bounding box center [1240, 137] width 75 height 18
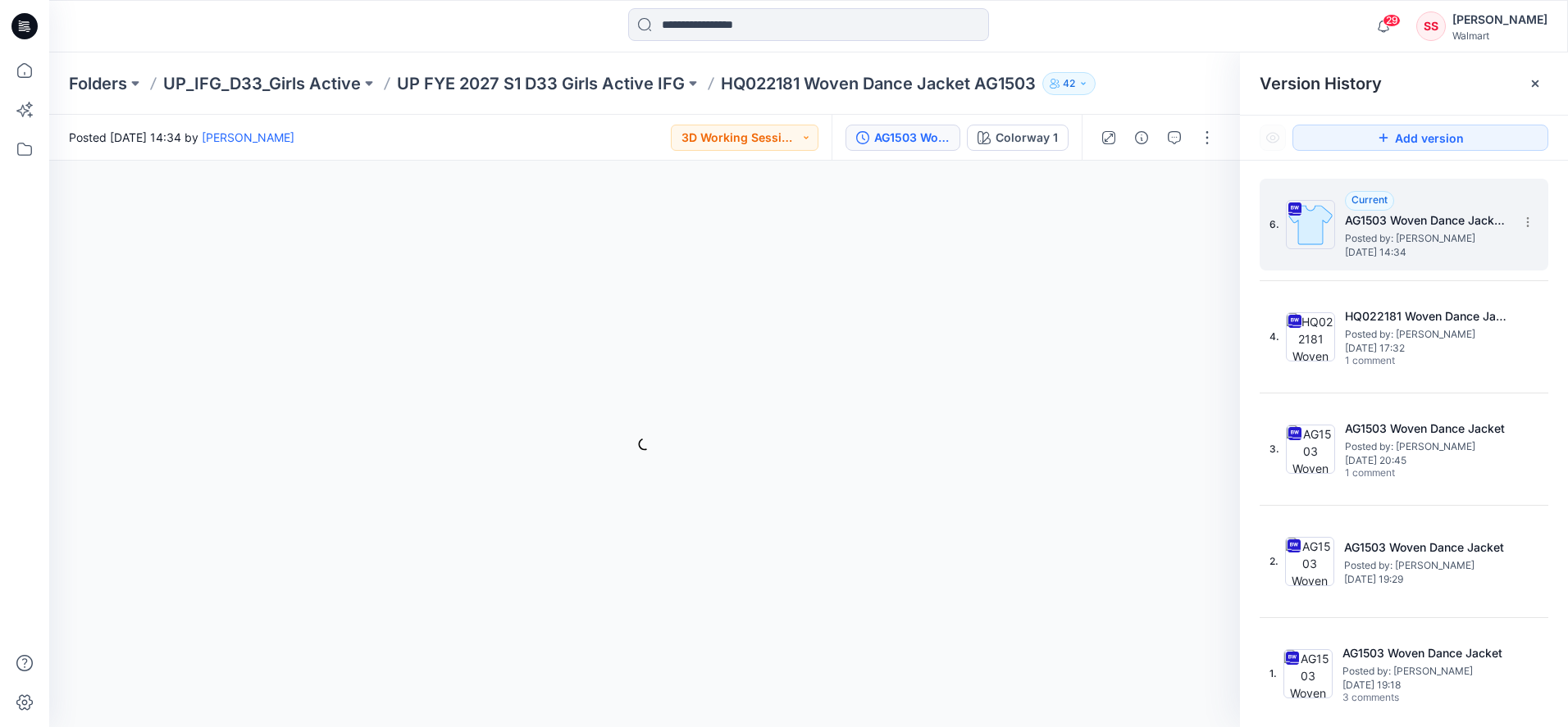
click at [1400, 228] on h5 "AG1503 Woven Dance Jacket_GRADING VERIFICATION" at bounding box center [1428, 220] width 164 height 19
click at [1209, 142] on button "button" at bounding box center [1207, 137] width 26 height 26
click at [1099, 223] on p "Edit" at bounding box center [1102, 221] width 20 height 17
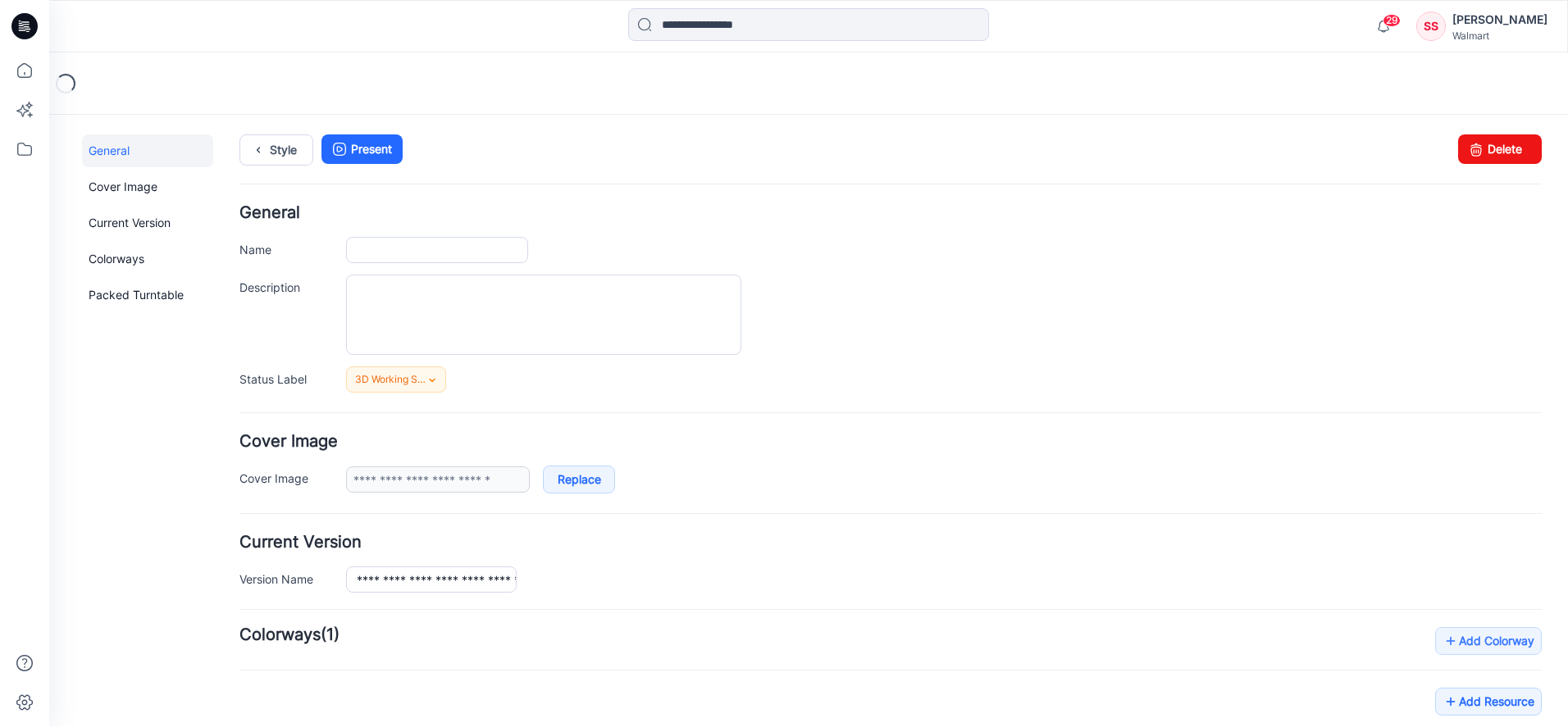
type input "**********"
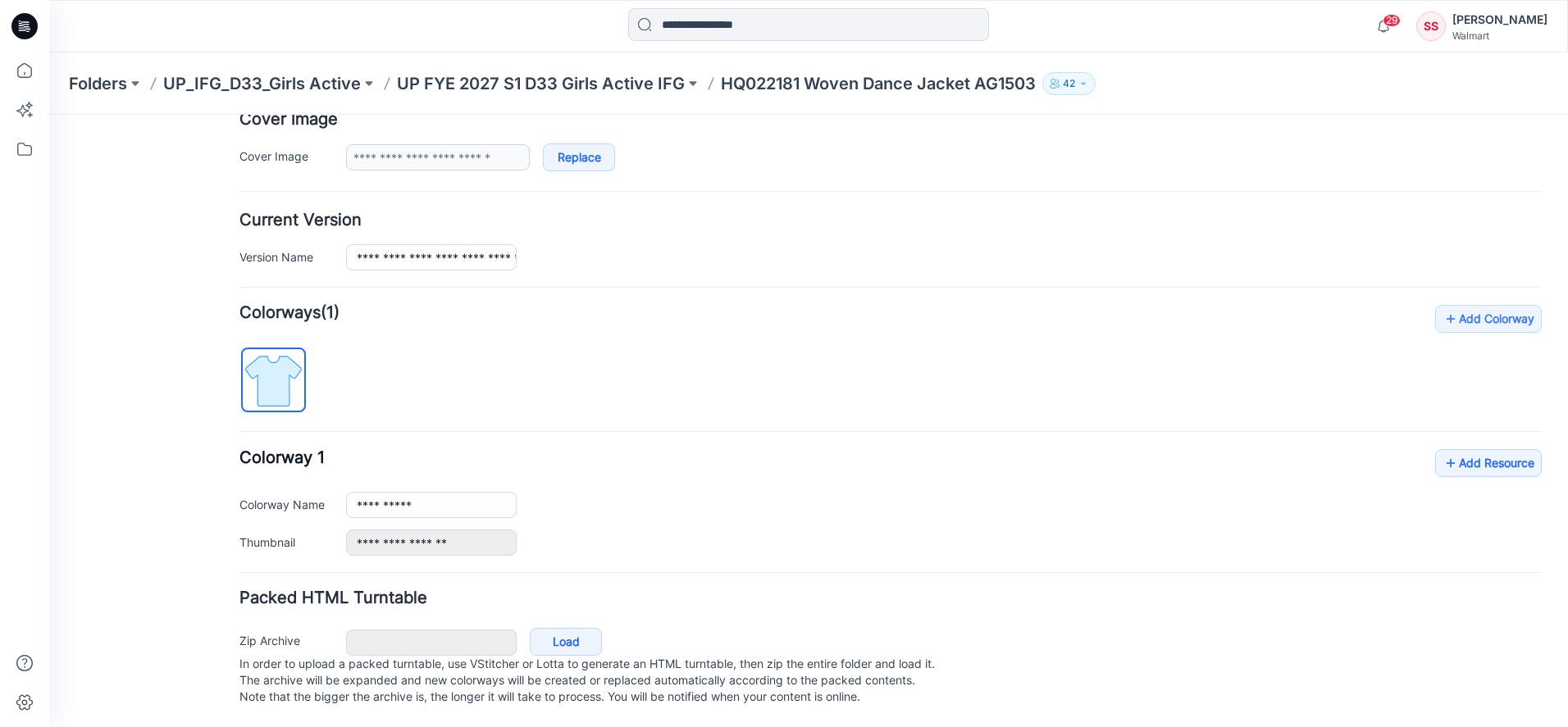
scroll to position [339, 0]
click at [558, 628] on link "Load" at bounding box center [566, 642] width 73 height 28
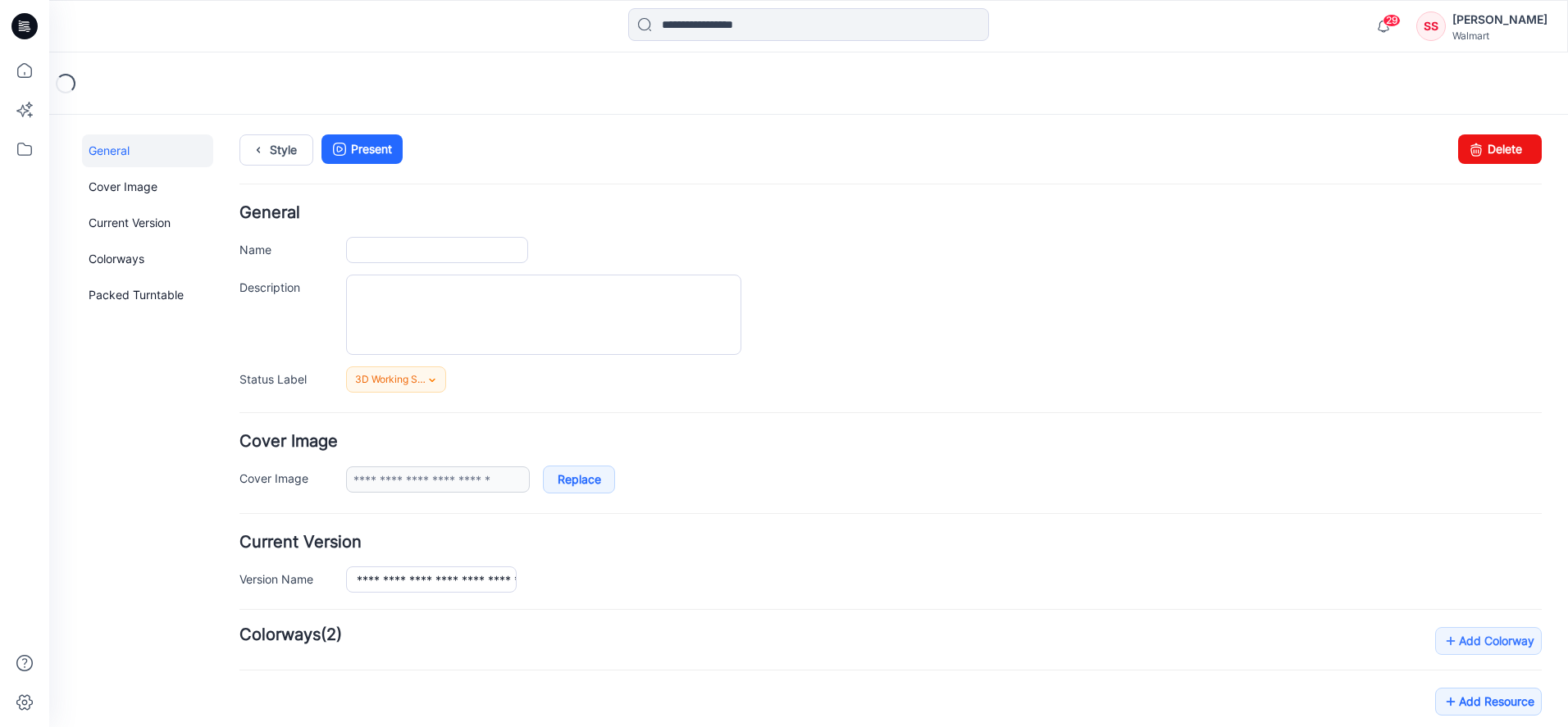
type input "**********"
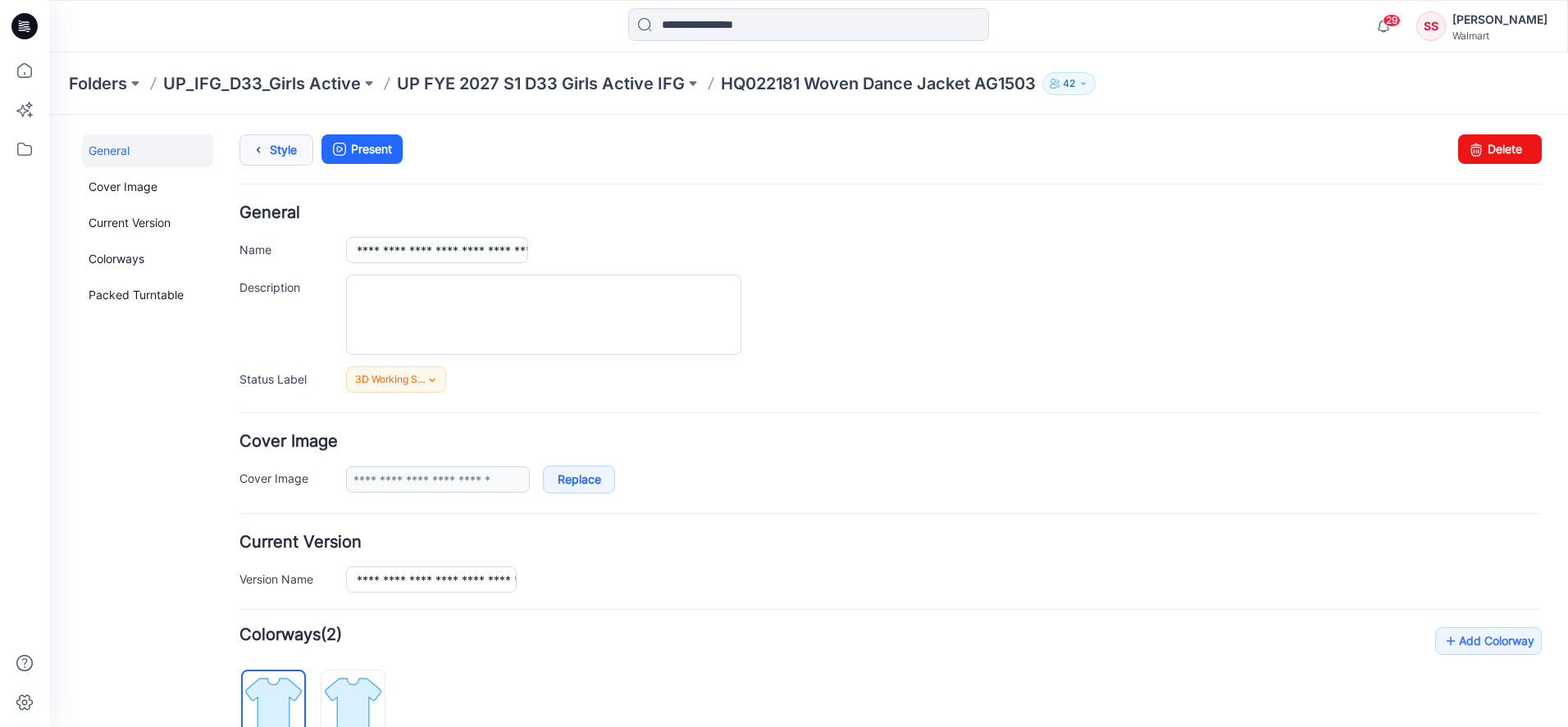
click at [283, 151] on link "Style" at bounding box center [277, 150] width 74 height 31
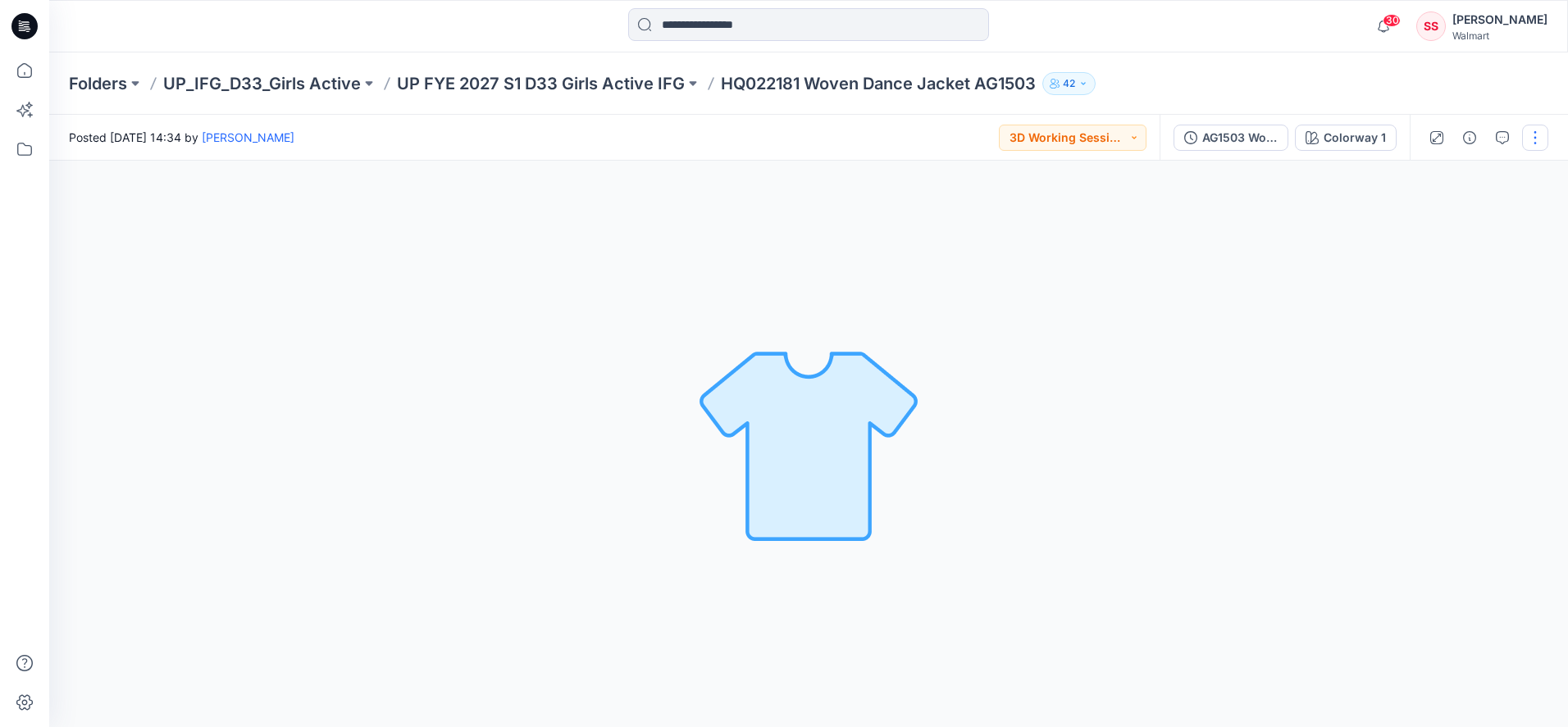
click at [1531, 134] on button "button" at bounding box center [1535, 137] width 26 height 26
click at [1433, 217] on p "Edit" at bounding box center [1431, 221] width 20 height 17
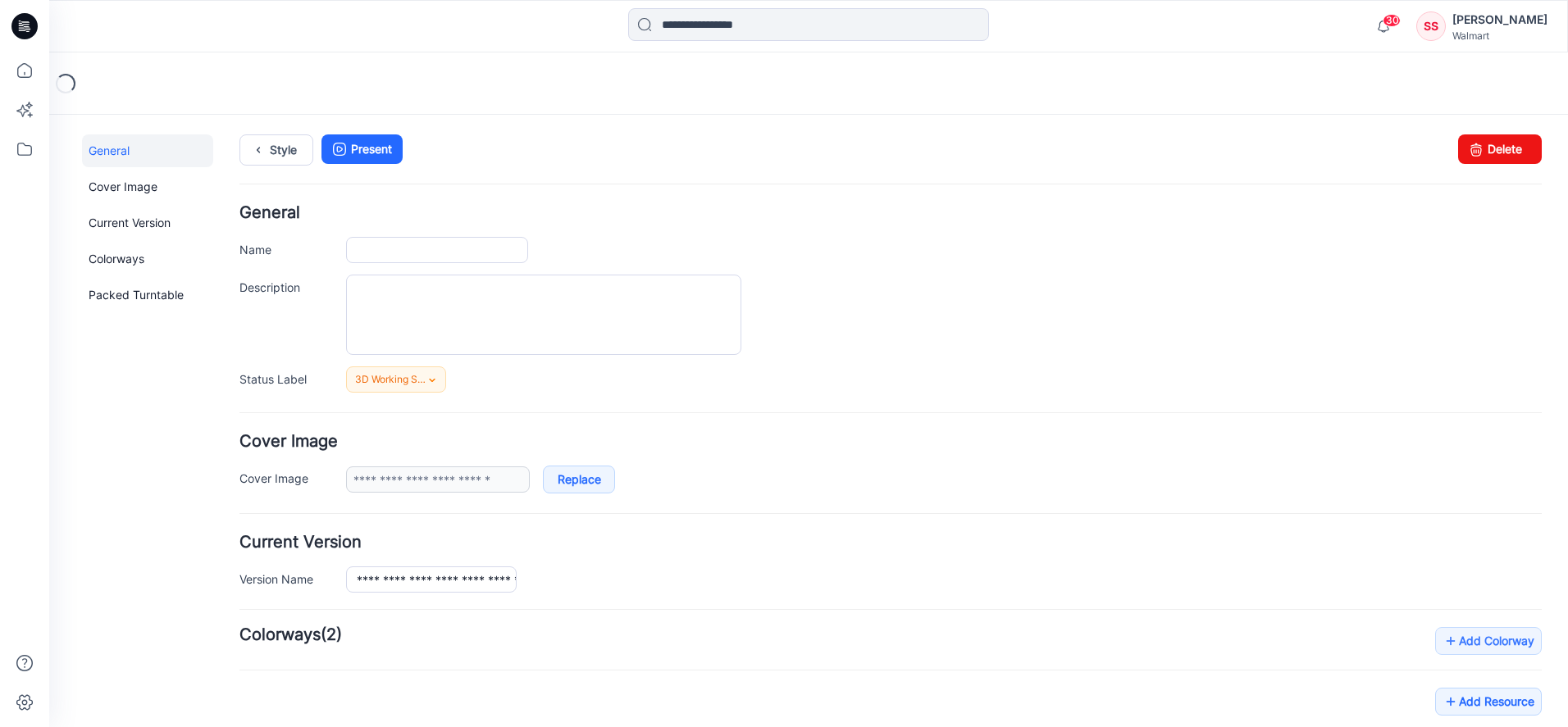
type input "**********"
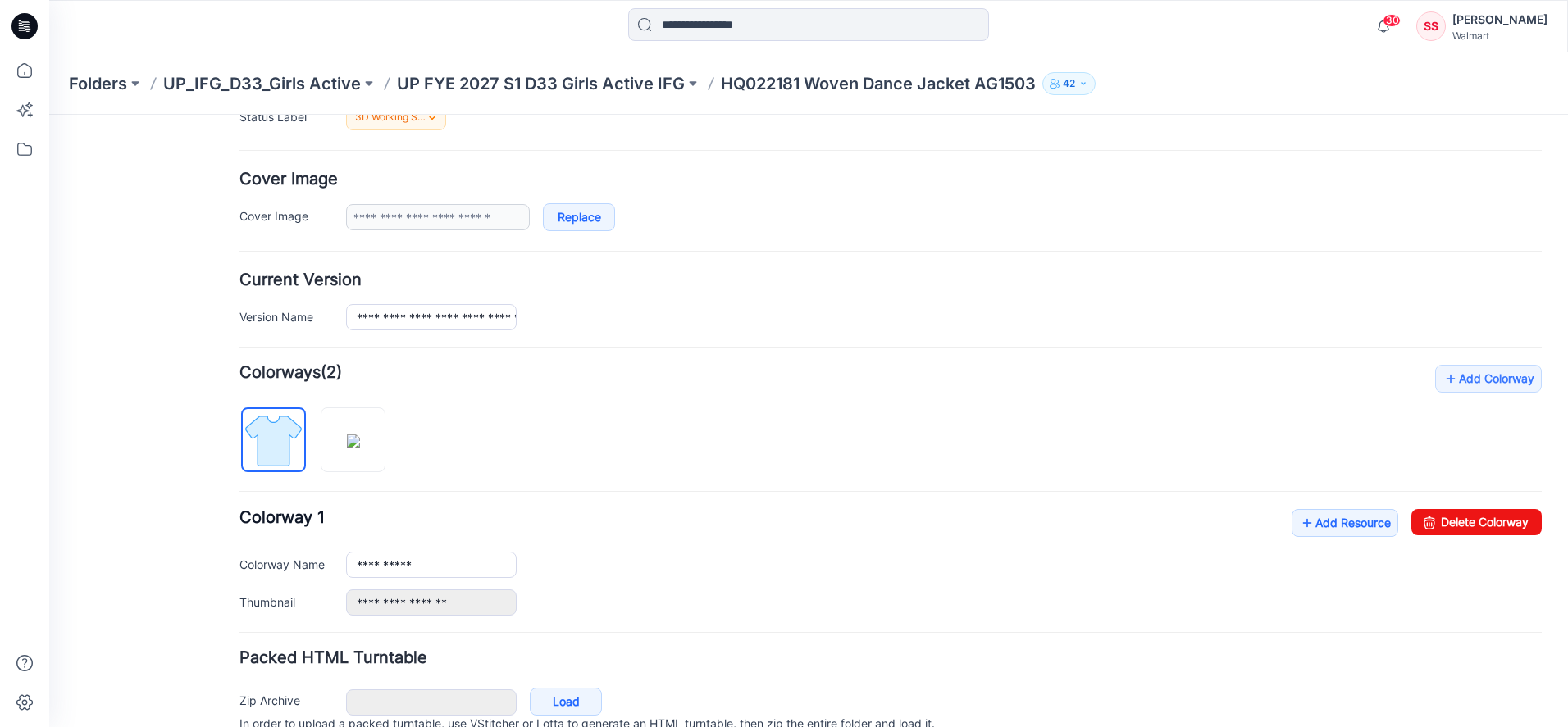
scroll to position [278, 0]
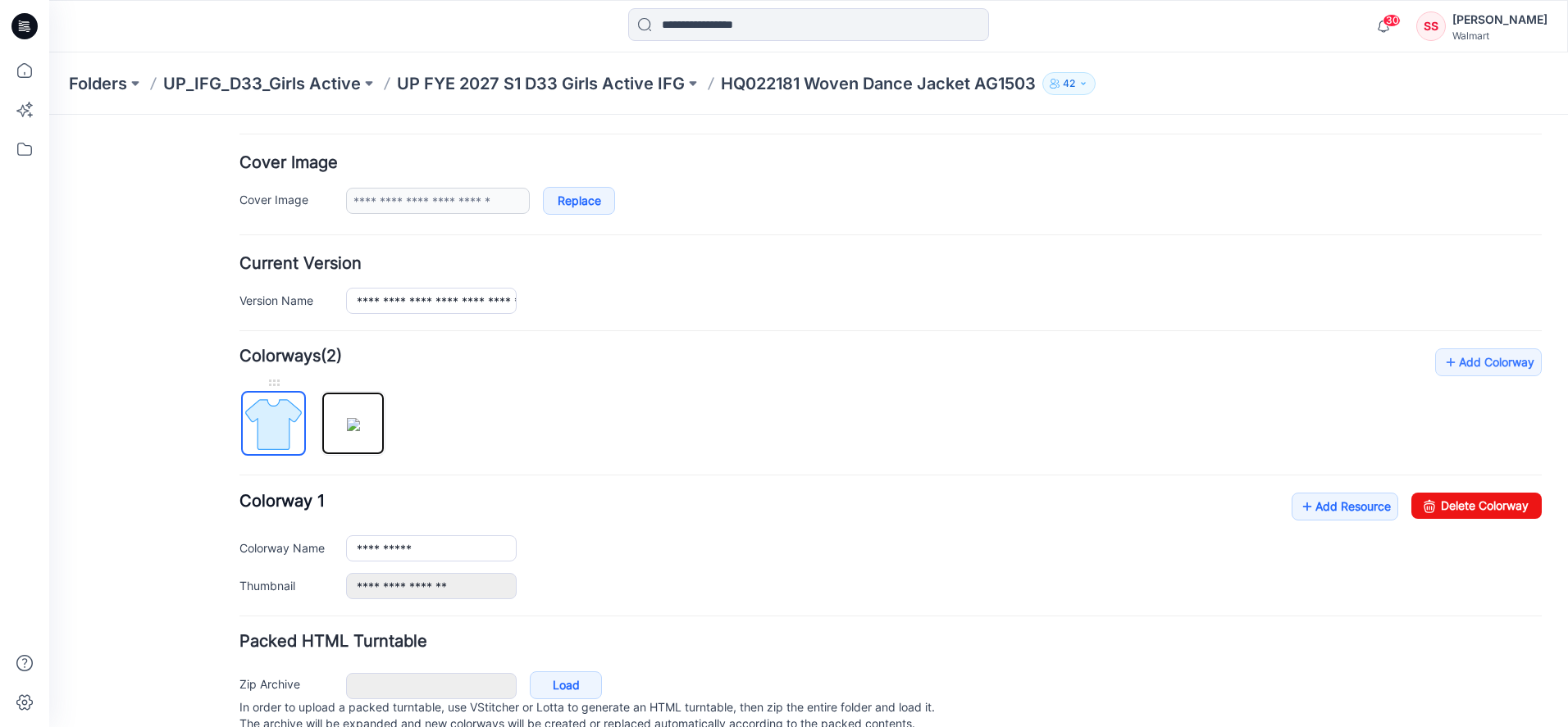
drag, startPoint x: 349, startPoint y: 418, endPoint x: 283, endPoint y: 418, distance: 66.0
click at [283, 418] on div at bounding box center [319, 415] width 160 height 84
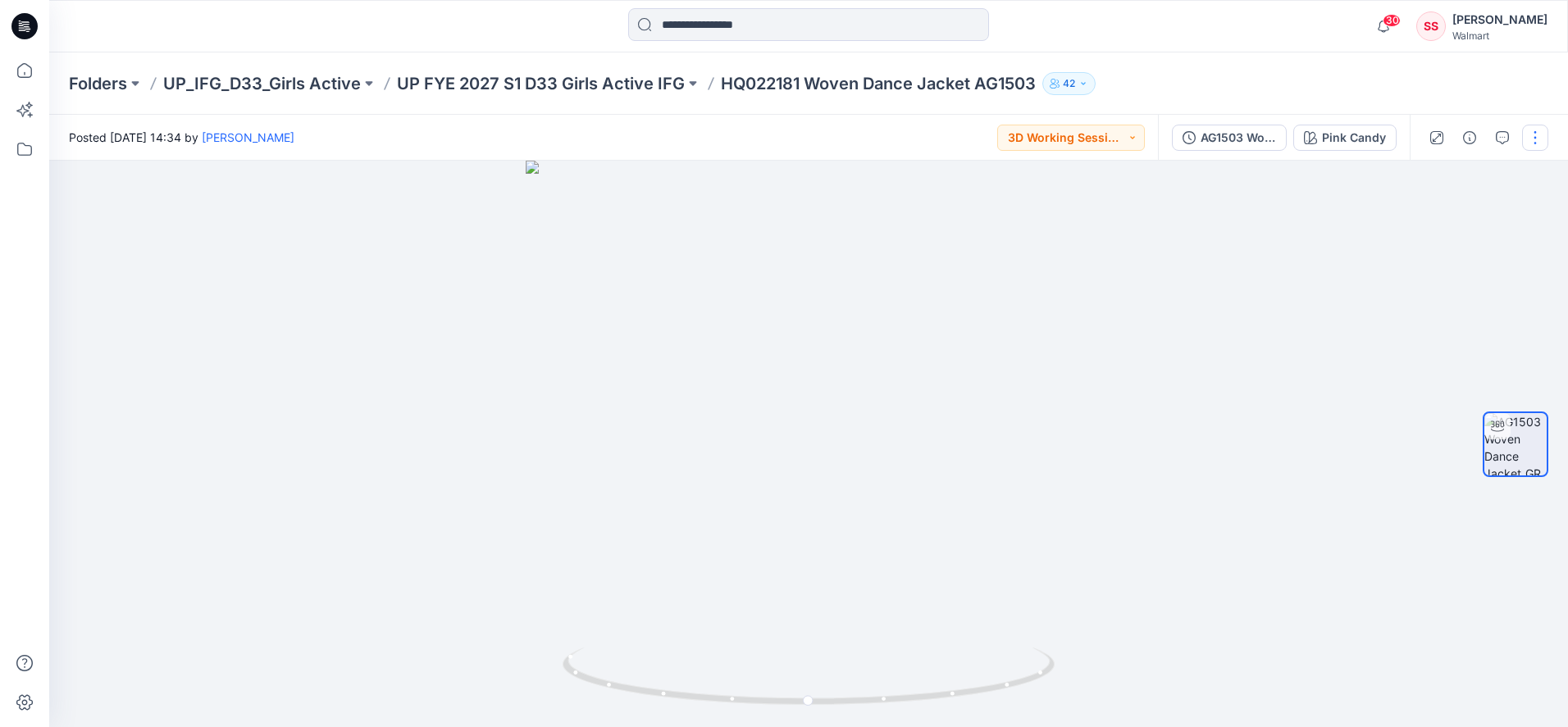
click at [1541, 144] on button "button" at bounding box center [1535, 137] width 26 height 26
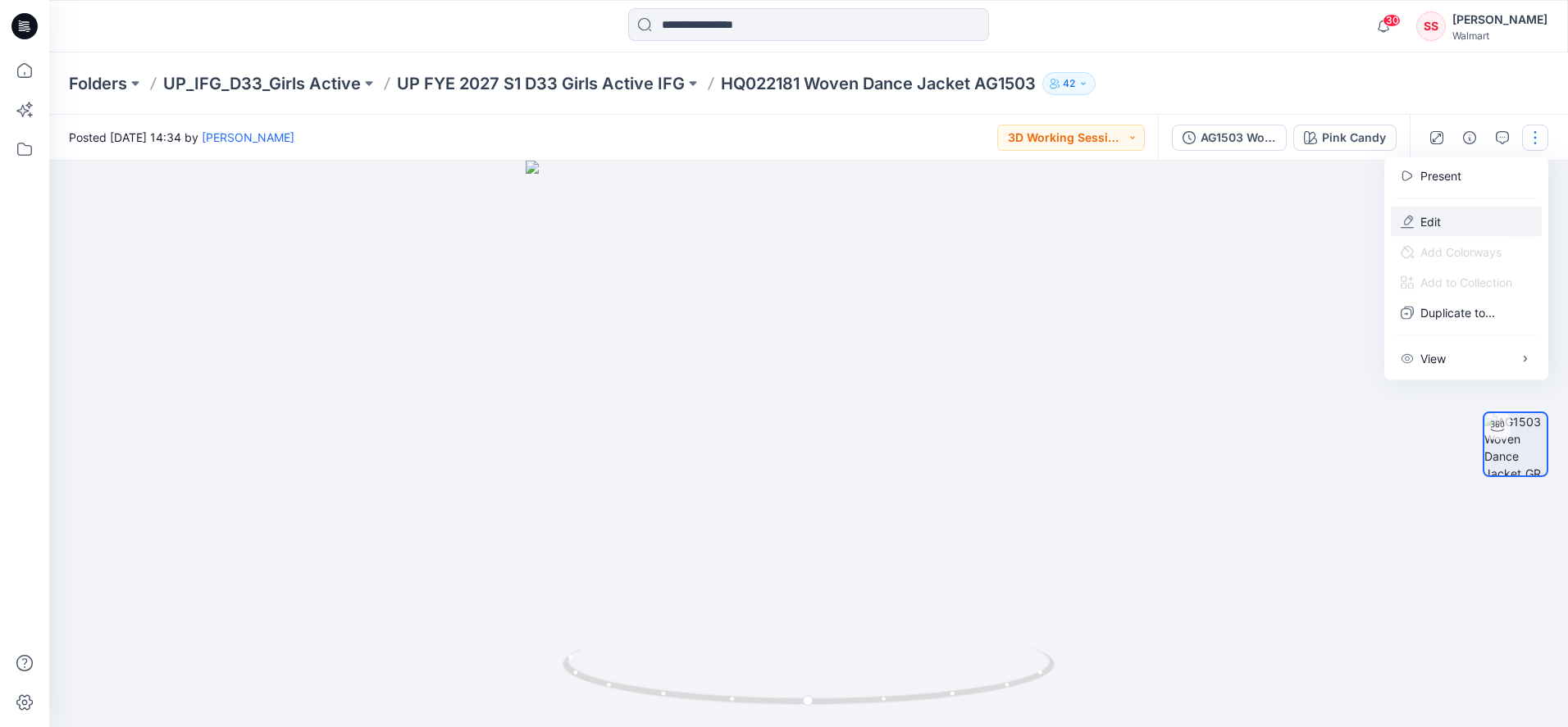
click at [1431, 219] on p "Edit" at bounding box center [1431, 221] width 20 height 17
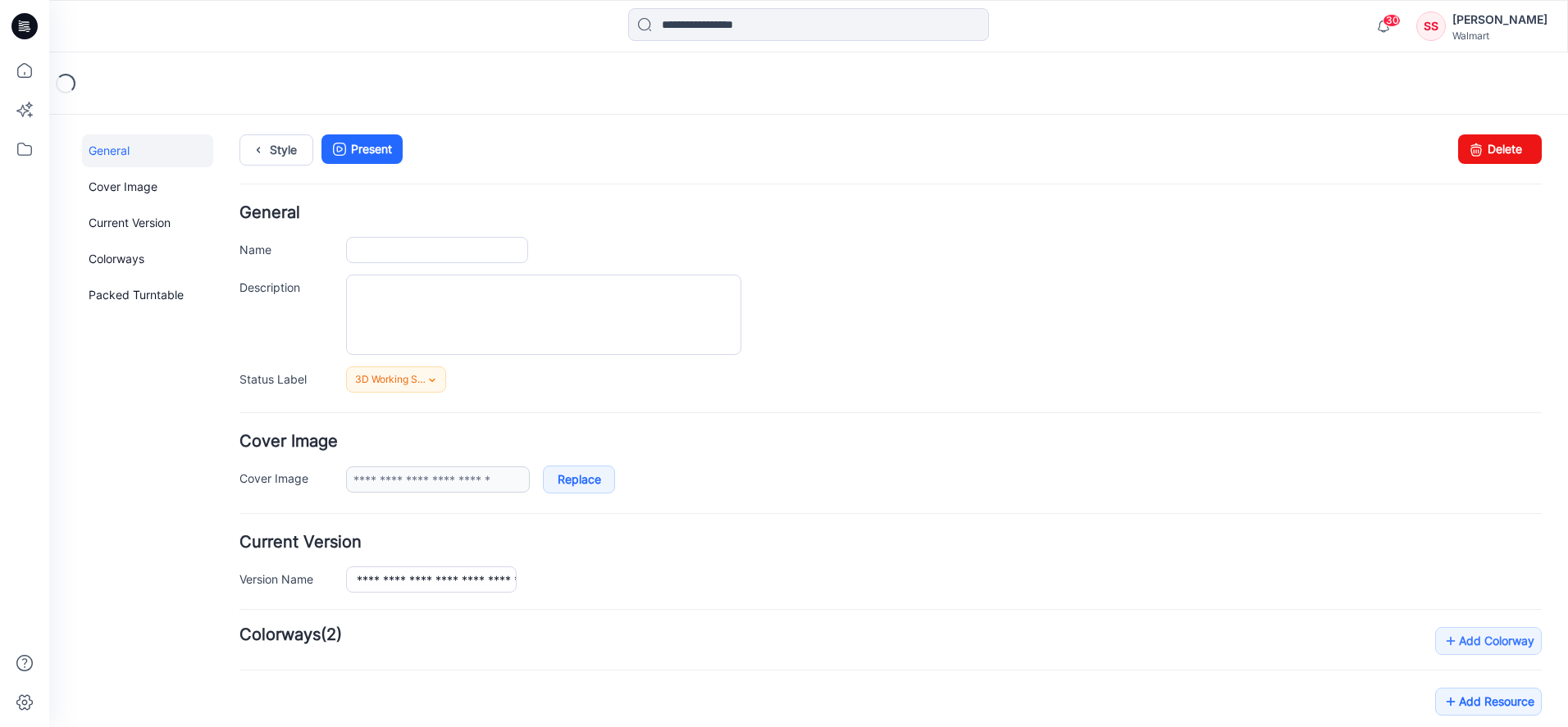
type input "**********"
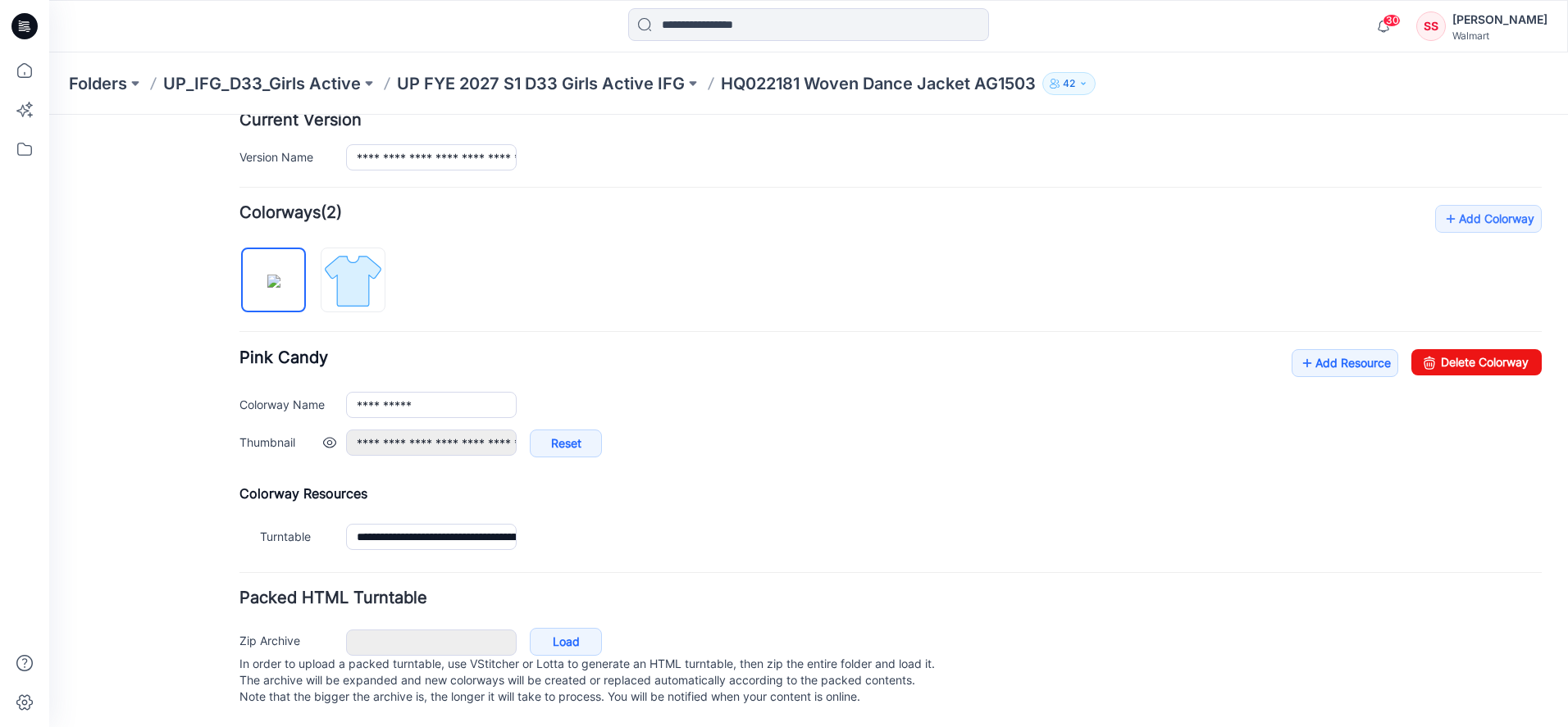
scroll to position [440, 0]
click at [1342, 349] on link "Add Resource" at bounding box center [1346, 363] width 106 height 28
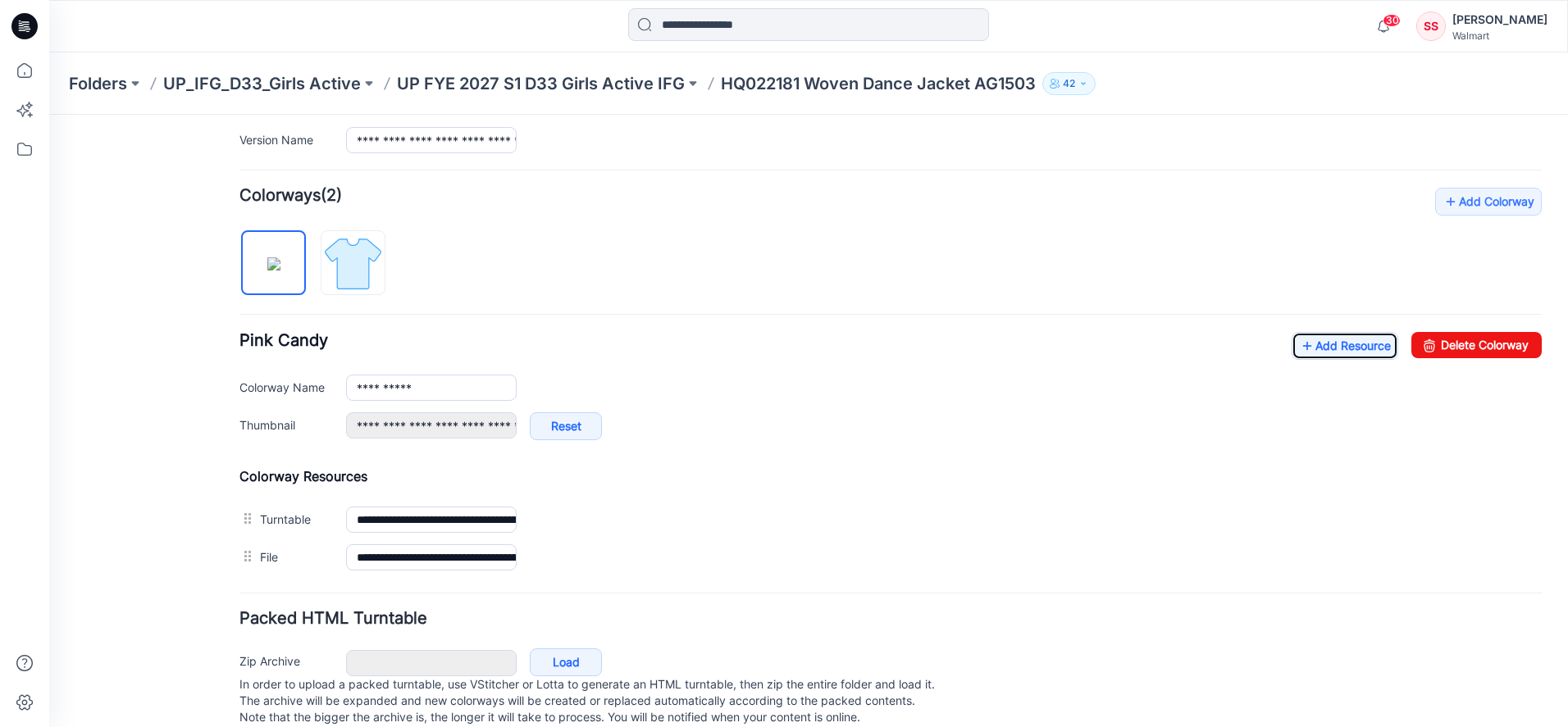
scroll to position [0, 0]
